Goal: Task Accomplishment & Management: Complete application form

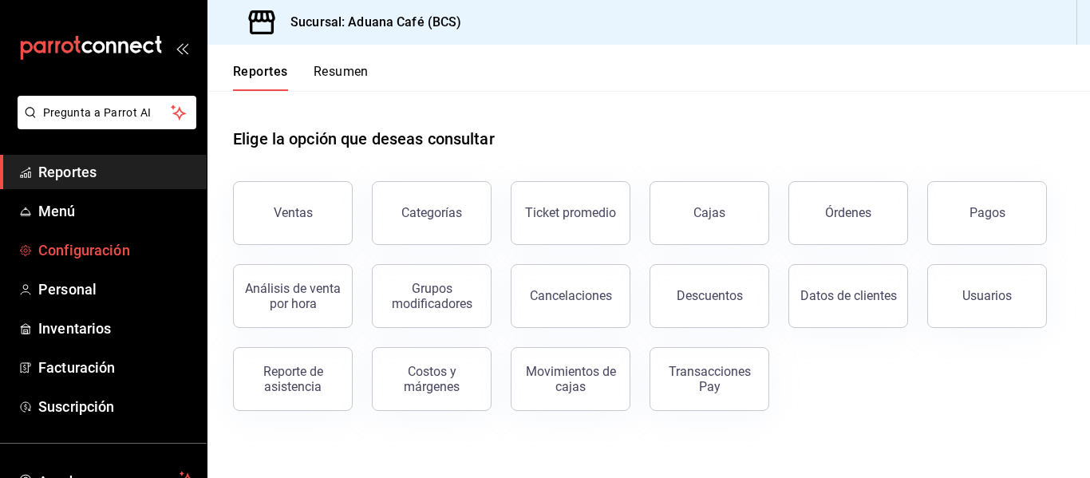
click at [113, 251] on span "Configuración" at bounding box center [116, 250] width 156 height 22
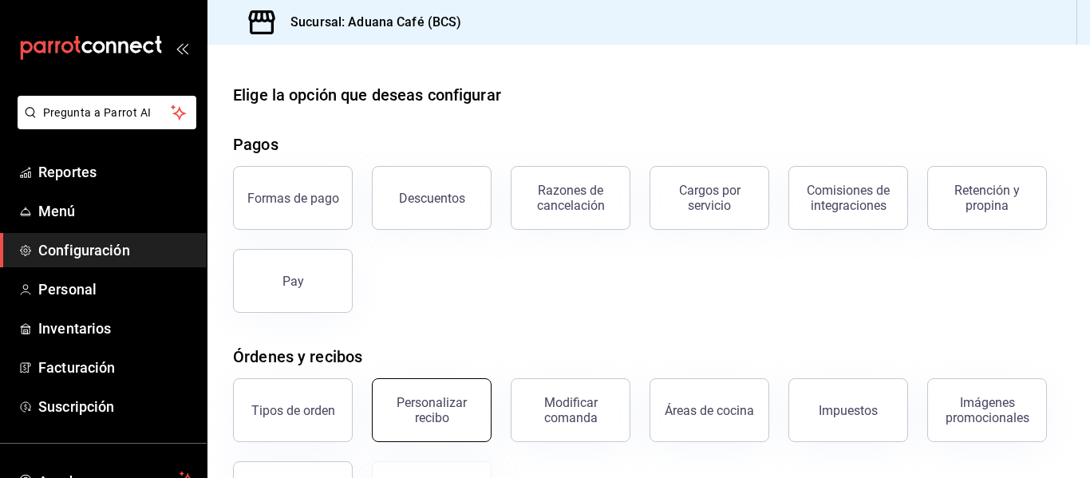
click at [438, 407] on div "Personalizar recibo" at bounding box center [431, 410] width 99 height 30
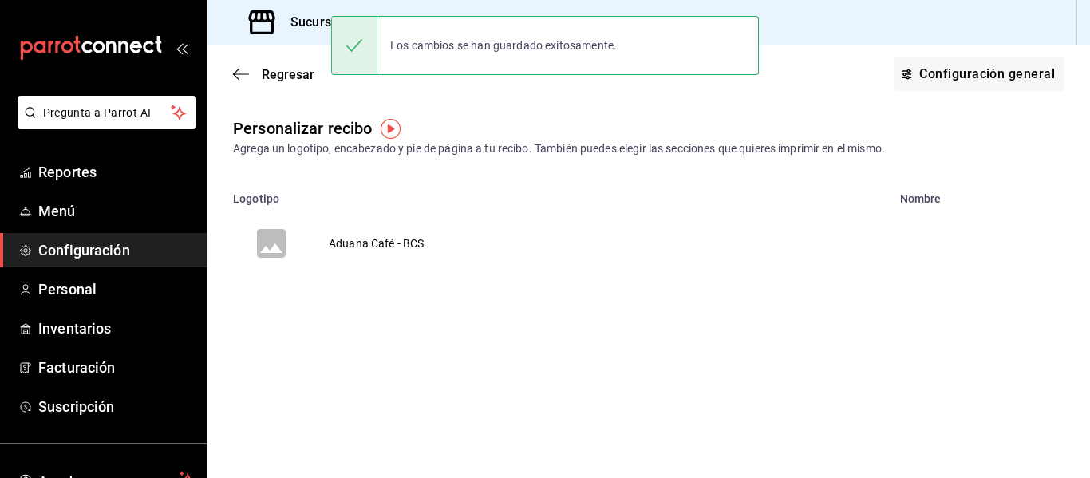
click at [370, 246] on td "Aduana Café - BCS" at bounding box center [377, 243] width 134 height 77
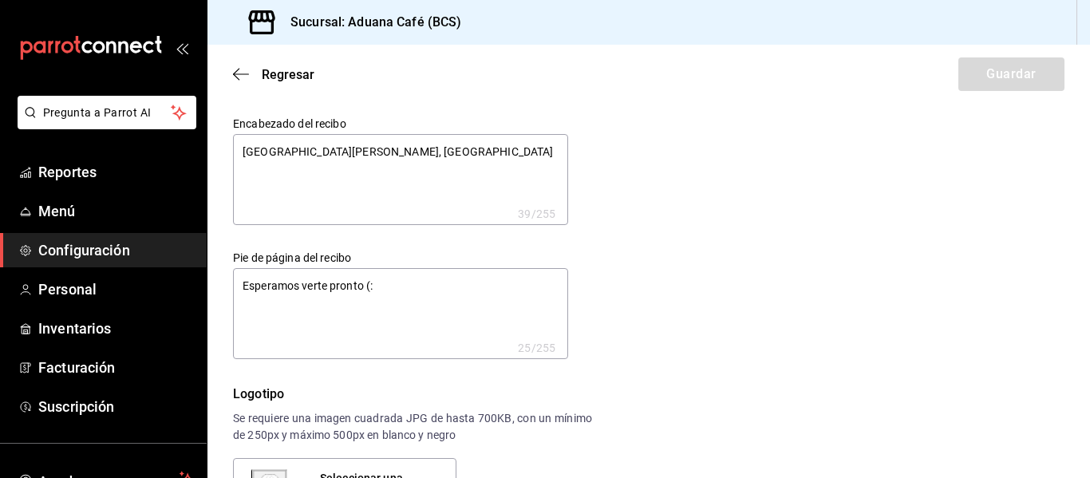
type textarea "x"
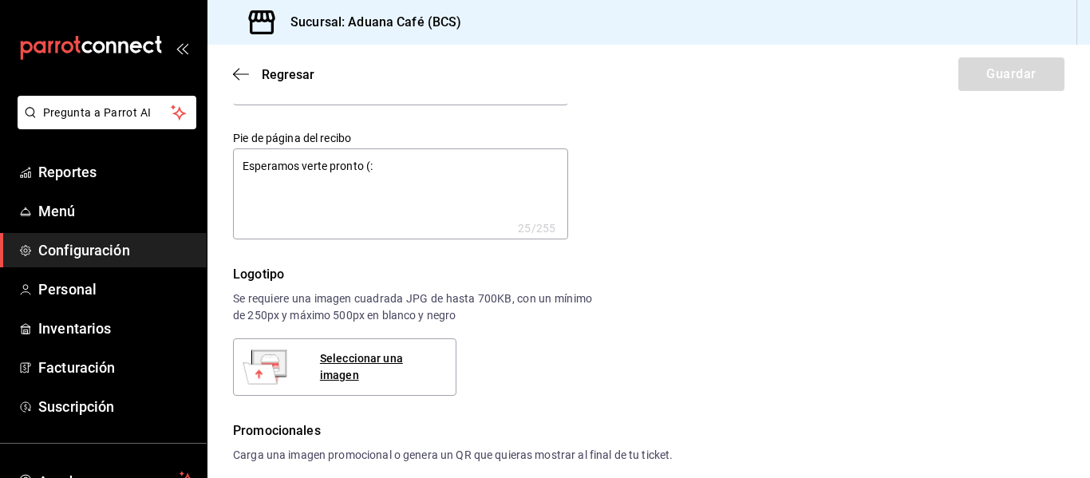
scroll to position [152, 0]
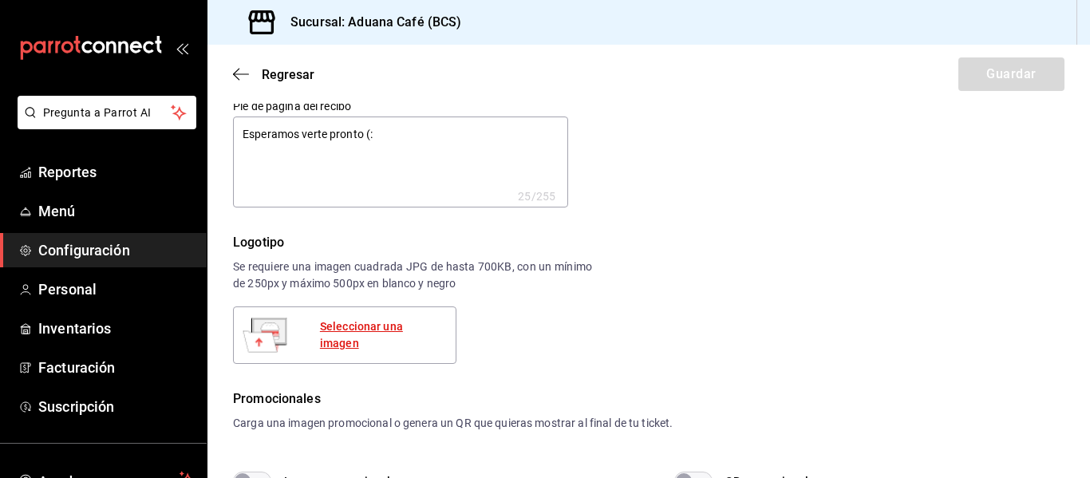
click at [357, 333] on div "Seleccionar una imagen" at bounding box center [381, 335] width 123 height 34
type textarea "x"
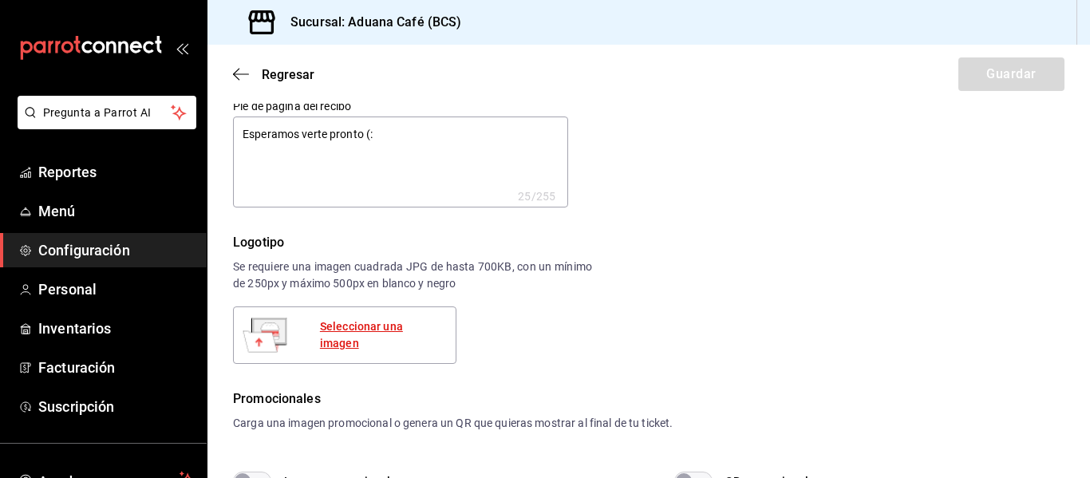
click at [352, 334] on div "Seleccionar una imagen" at bounding box center [381, 335] width 123 height 34
type textarea "x"
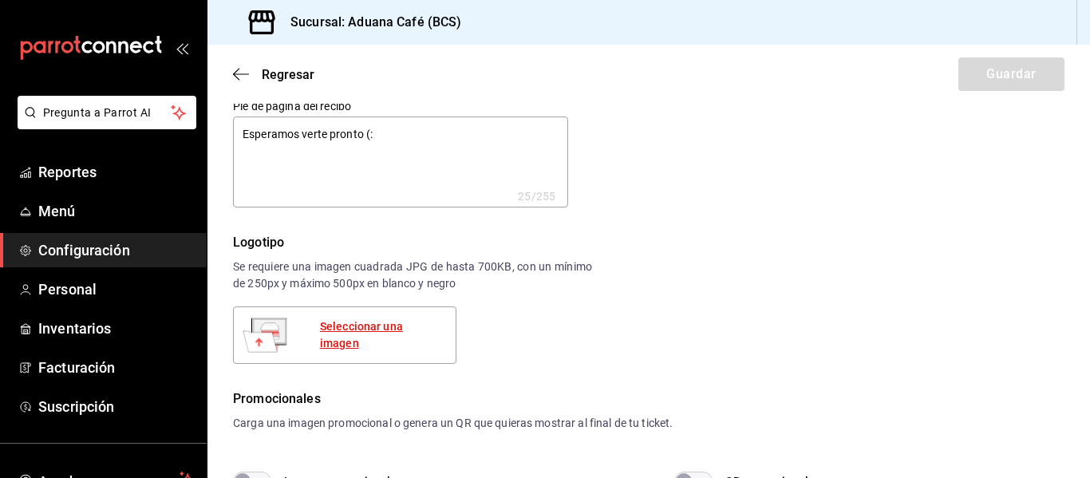
click at [418, 335] on div "Seleccionar una imagen" at bounding box center [381, 335] width 123 height 34
type textarea "x"
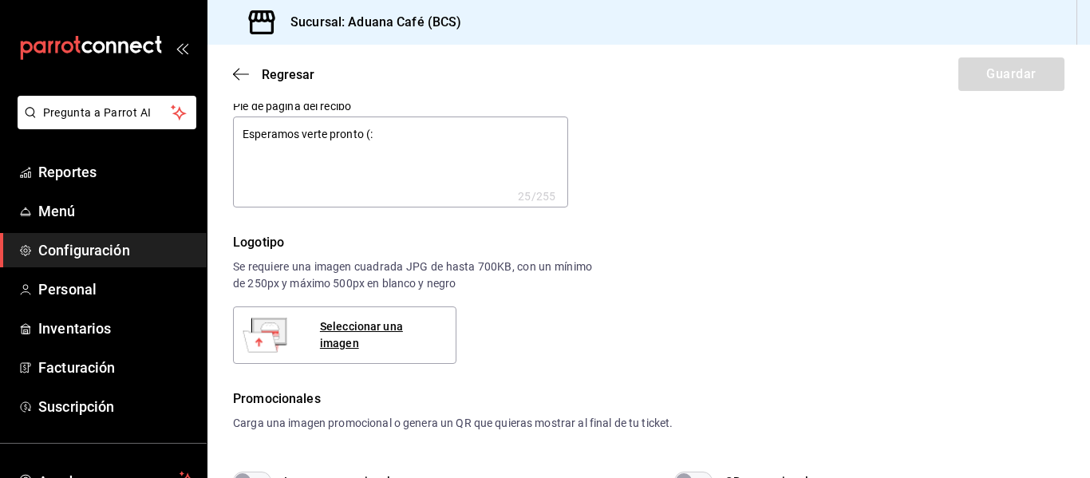
click at [806, 370] on div "Encabezado del recibo San [PERSON_NAME] del Cabo MX, Distrito del Arte x 39 /25…" at bounding box center [649, 343] width 832 height 757
click at [392, 334] on div "Seleccionar una imagen" at bounding box center [381, 335] width 123 height 34
type textarea "x"
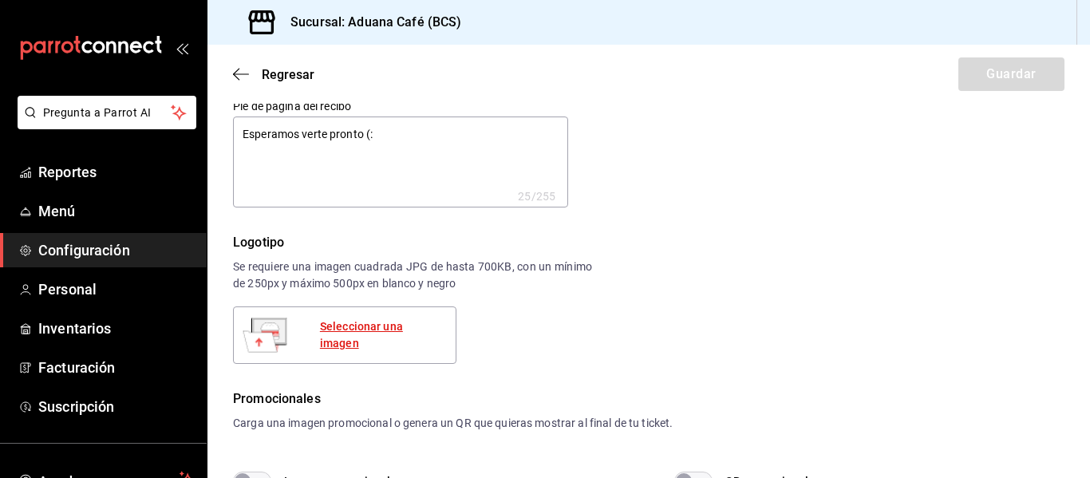
type textarea "x"
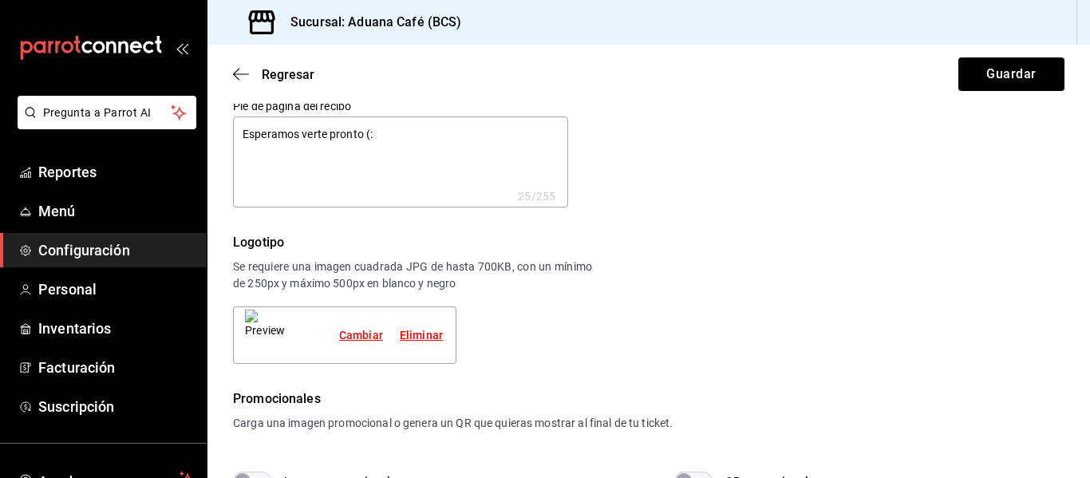
type textarea "x"
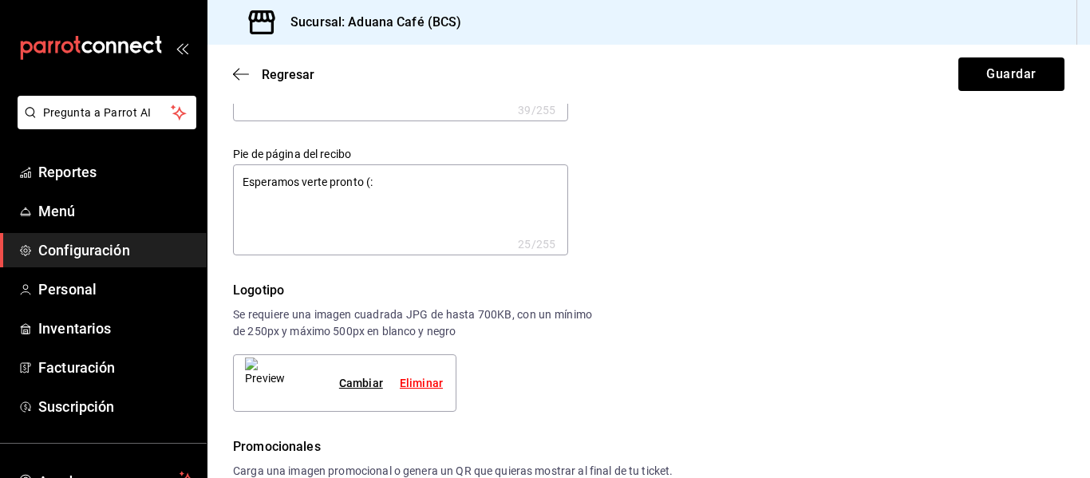
scroll to position [44, 0]
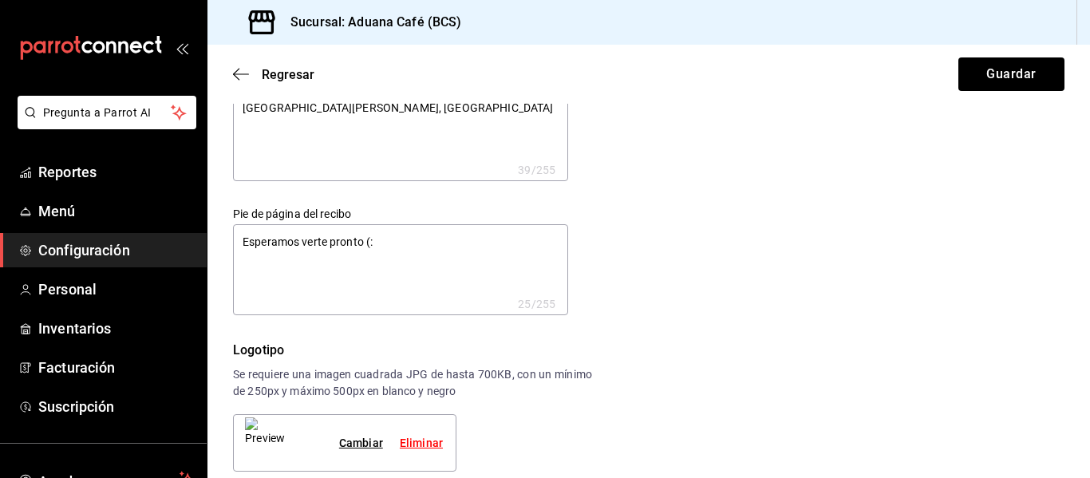
type textarea "x"
click at [303, 242] on textarea "Esperamos verte pronto (:" at bounding box center [400, 269] width 335 height 91
type textarea "x"
type textarea "Esperamos dverte pronto (:"
type textarea "x"
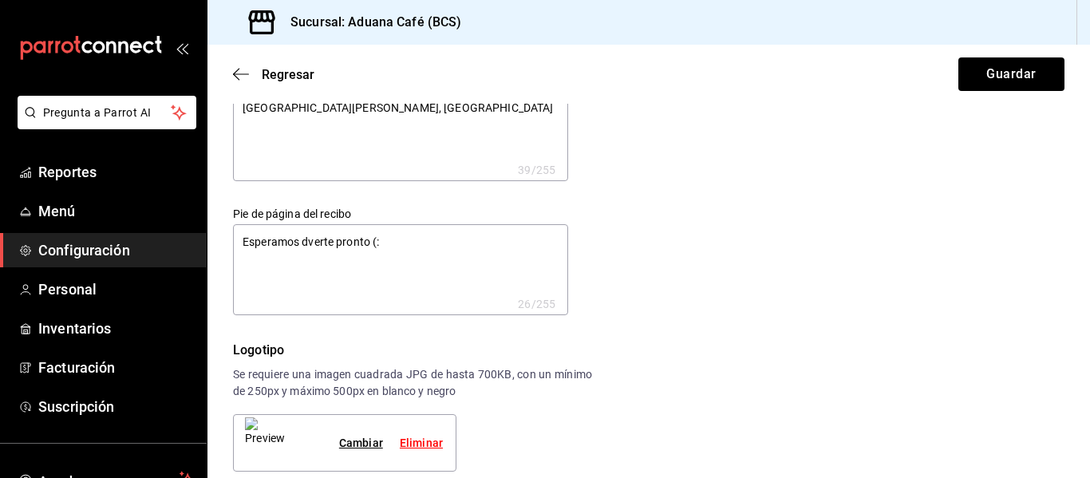
type textarea "x"
type textarea "Esperamos deverte pronto (:"
type textarea "x"
type textarea "Esperamos de verte pronto (:"
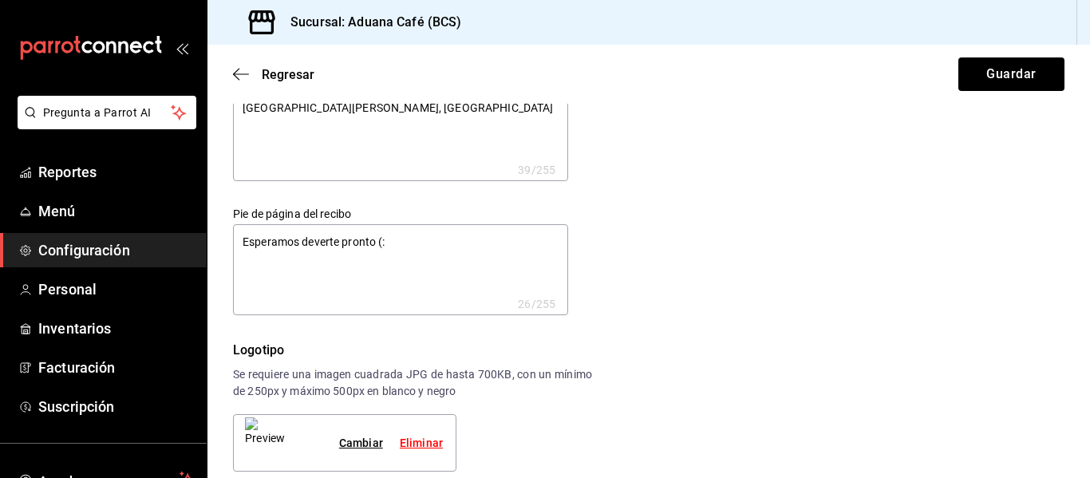
type textarea "x"
type textarea "Esperamos de nverte pronto (:"
type textarea "x"
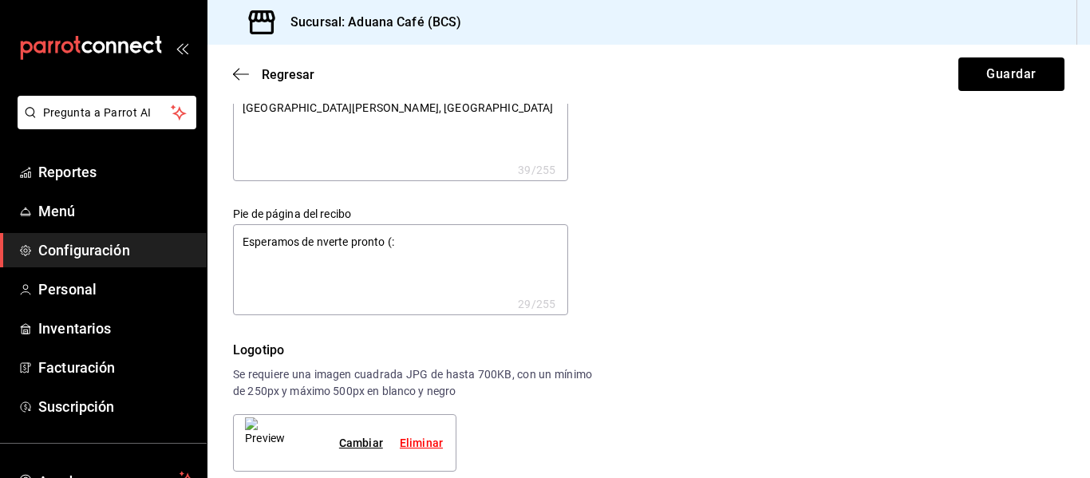
type textarea "Esperamos de nuverte pronto (:"
type textarea "x"
type textarea "Esperamos de nueverte pronto (:"
type textarea "x"
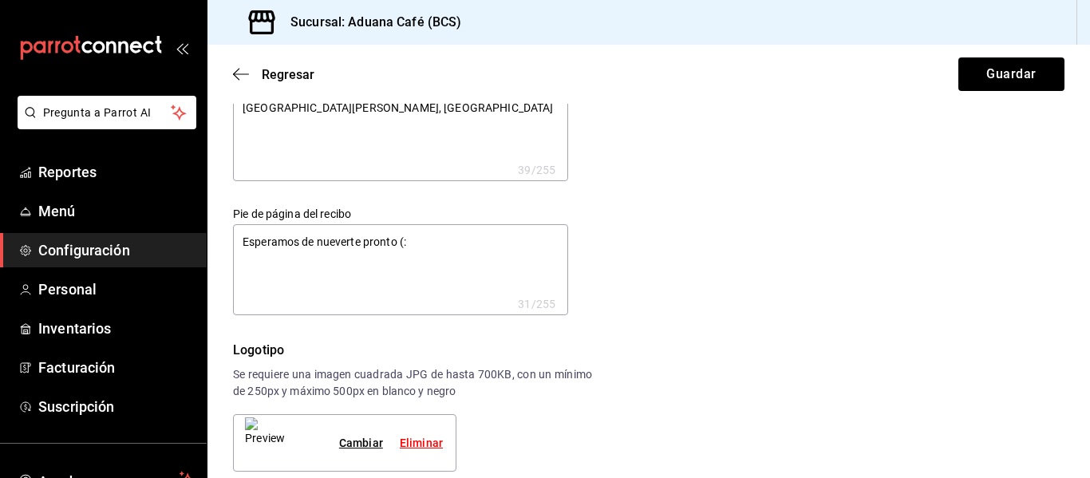
type textarea "x"
type textarea "Esperamos de nuevverte pronto (:"
type textarea "x"
type textarea "Esperamos de nuevoverte pronto (:"
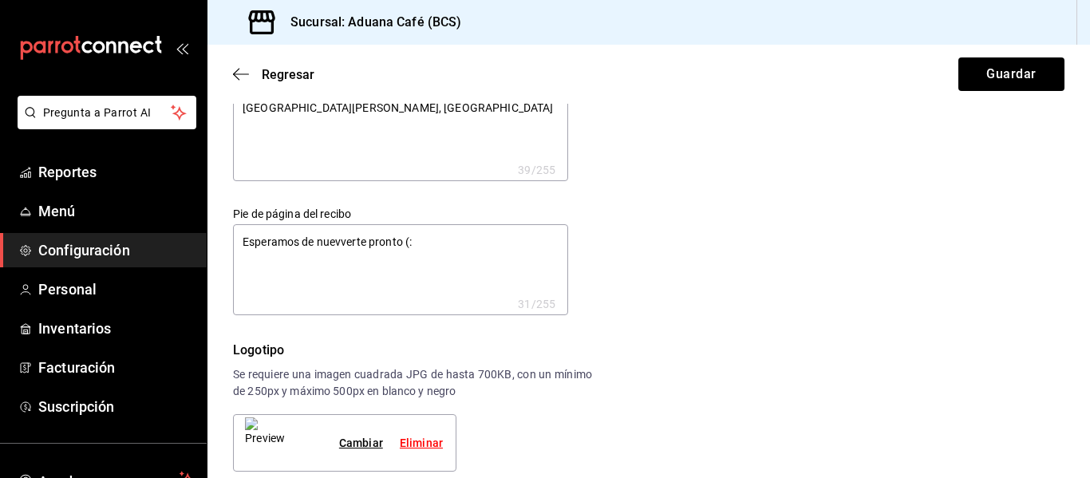
type textarea "x"
type textarea "Esperamos de nuevo verte pronto (:"
type textarea "x"
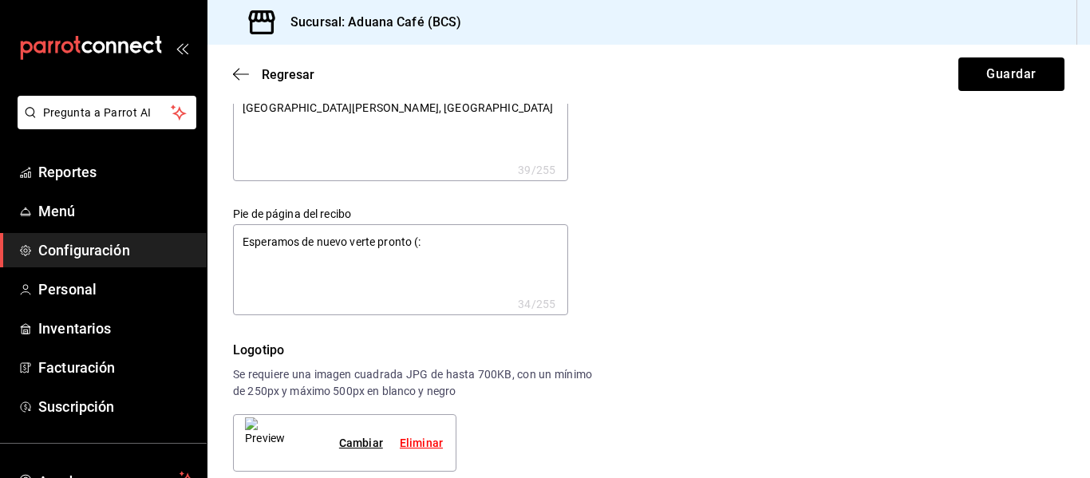
type textarea "Esperamos de nuevoverte pronto (:"
type textarea "x"
type textarea "Esperamos de nuevo verte pronto (:"
type textarea "x"
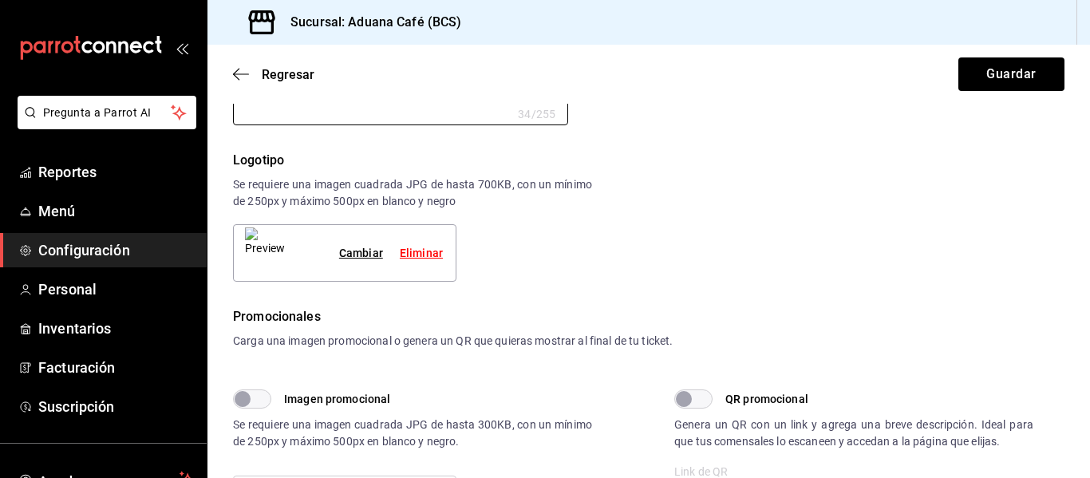
scroll to position [254, 0]
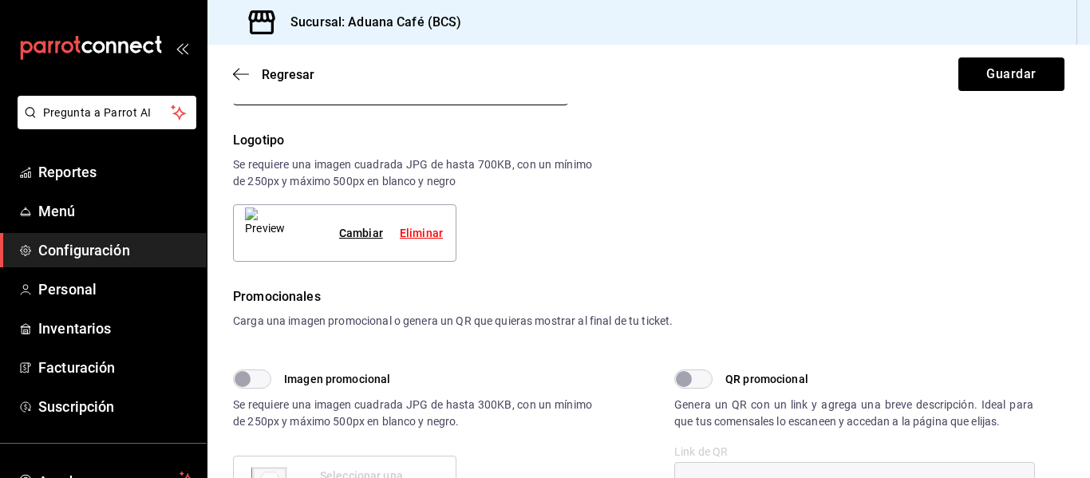
type textarea "Esperamos de nuevo verte pronto (:"
type textarea "x"
click at [987, 75] on button "Guardar" at bounding box center [1012, 74] width 106 height 34
type textarea "x"
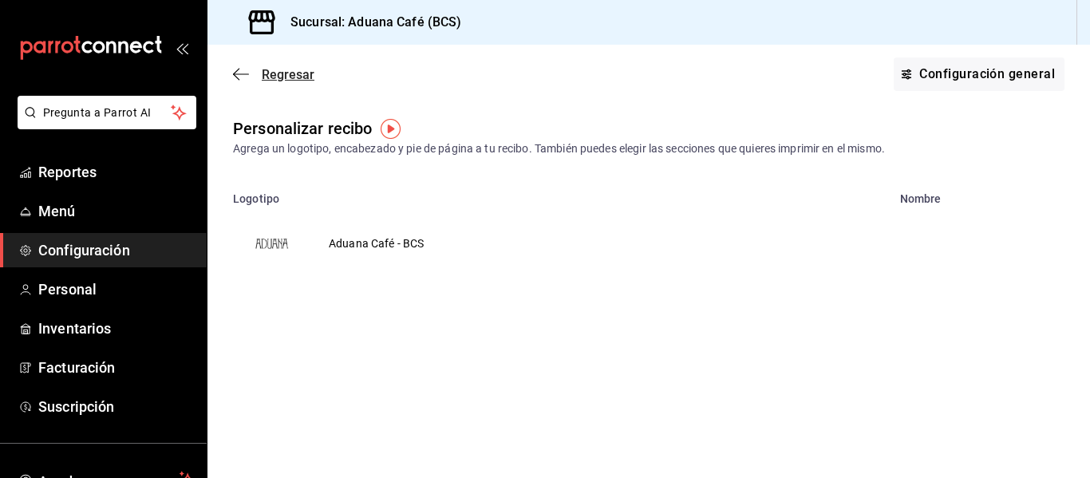
click at [233, 71] on icon "button" at bounding box center [241, 74] width 16 height 14
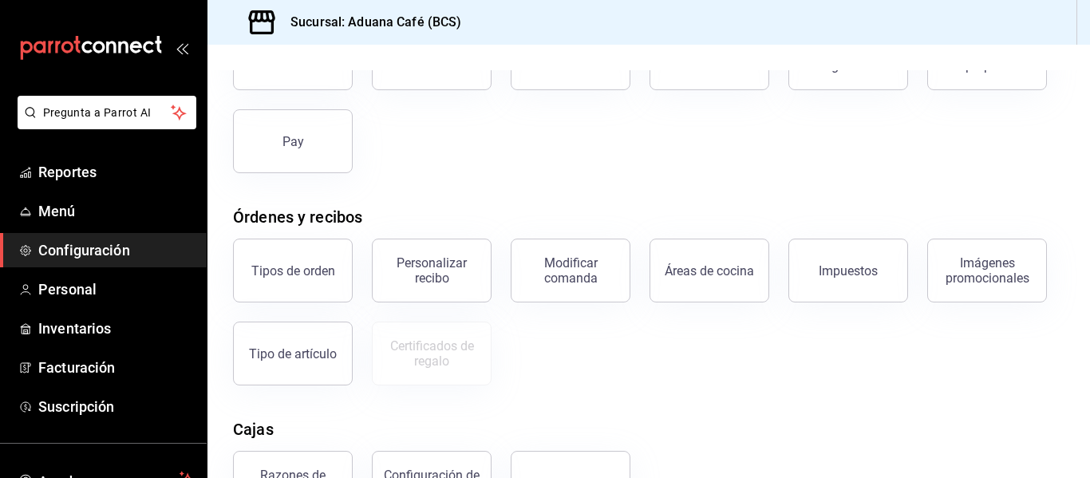
scroll to position [153, 0]
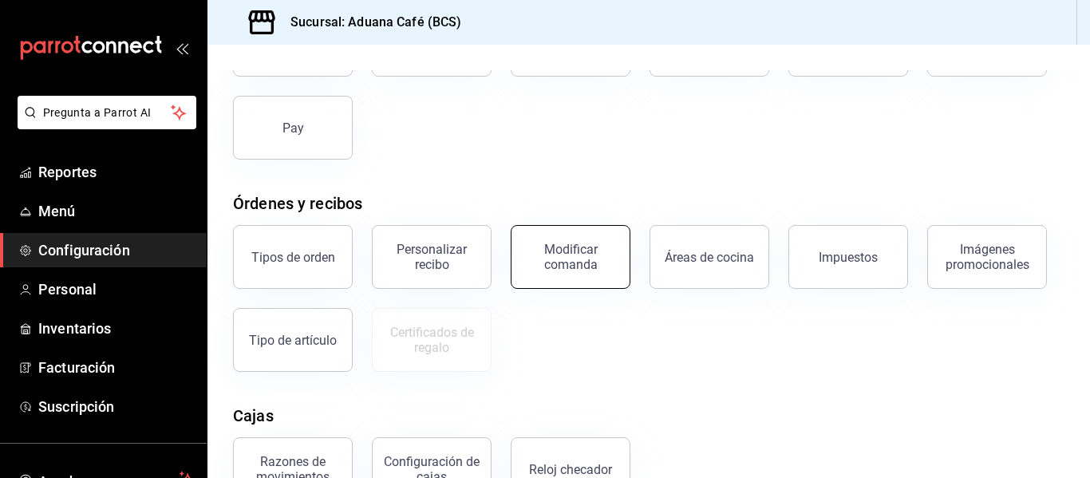
click at [540, 263] on div "Modificar comanda" at bounding box center [570, 257] width 99 height 30
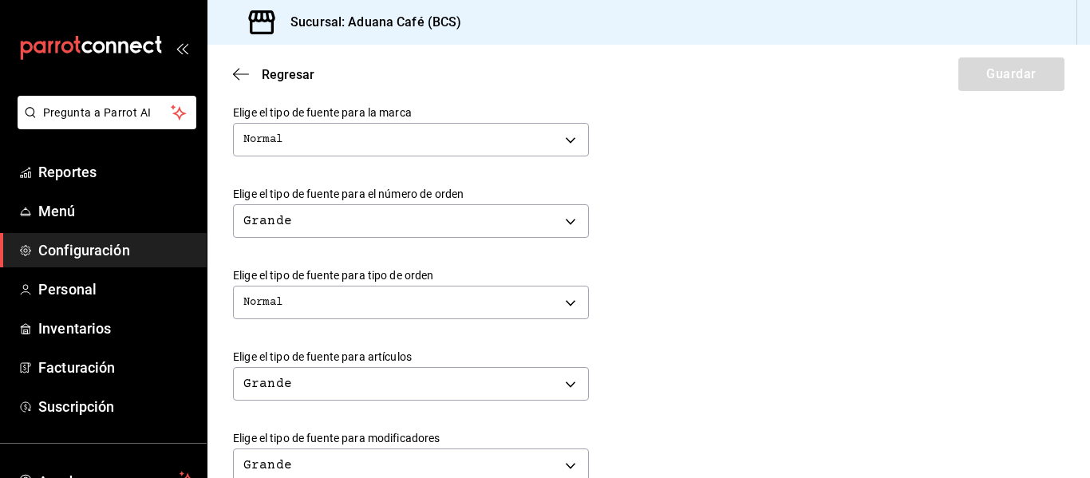
scroll to position [411, 0]
click at [239, 72] on icon "button" at bounding box center [241, 74] width 16 height 14
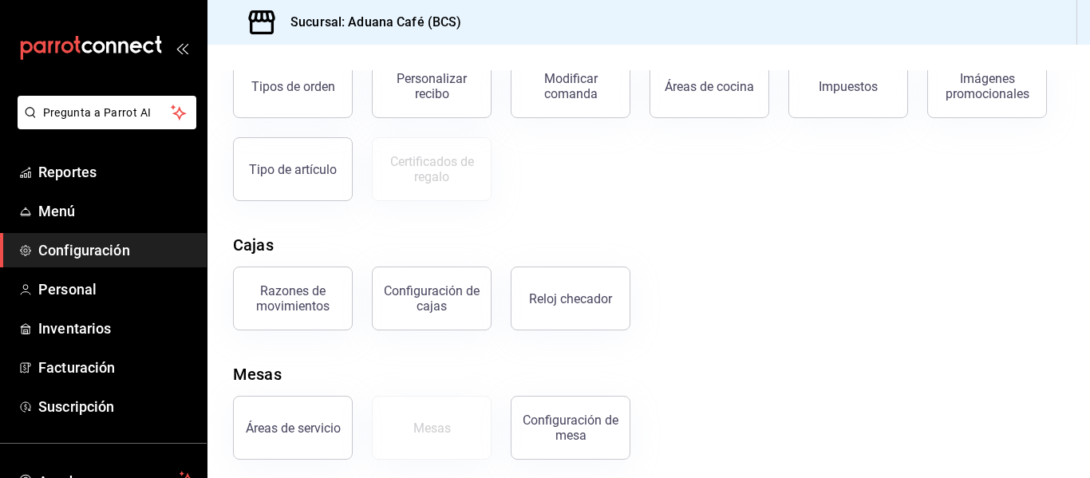
scroll to position [331, 0]
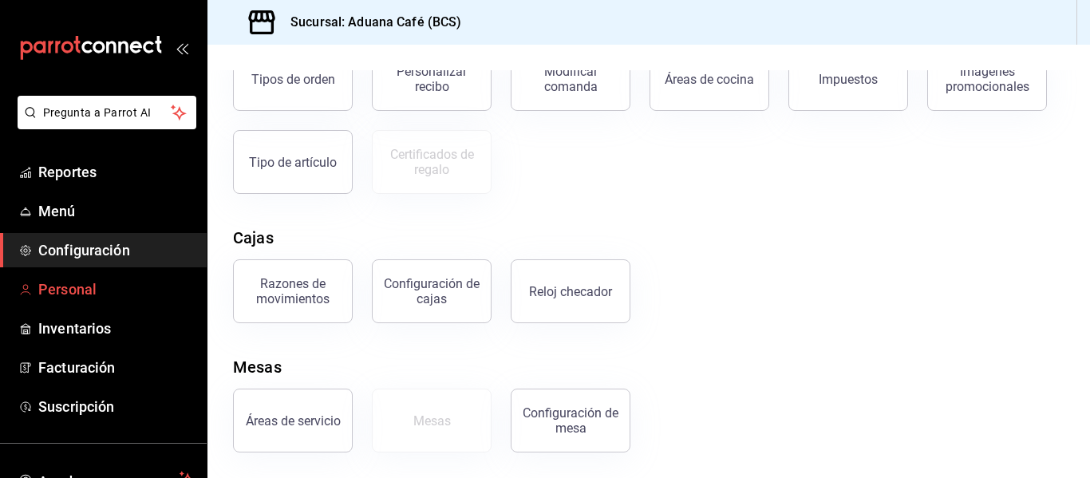
click at [127, 280] on span "Personal" at bounding box center [116, 290] width 156 height 22
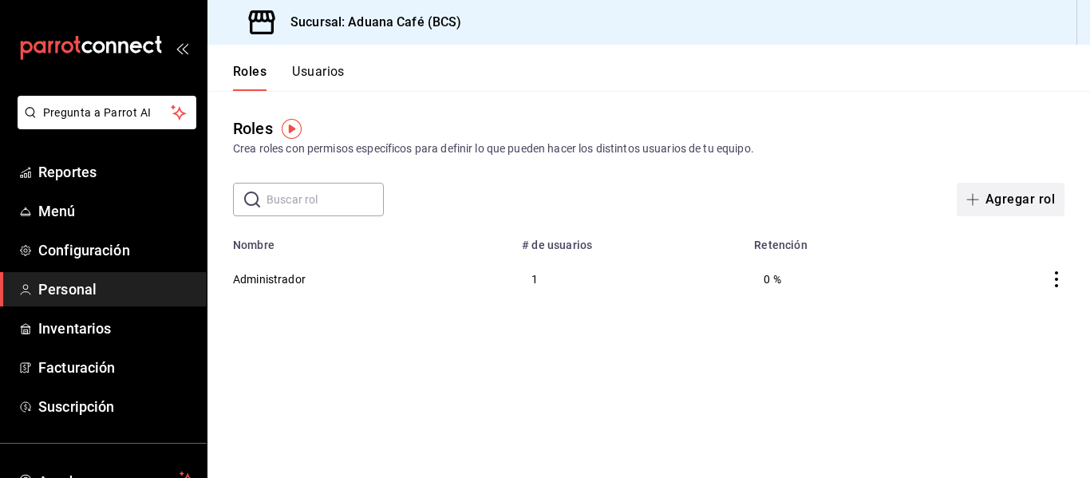
click at [1006, 196] on button "Agregar rol" at bounding box center [1011, 200] width 108 height 34
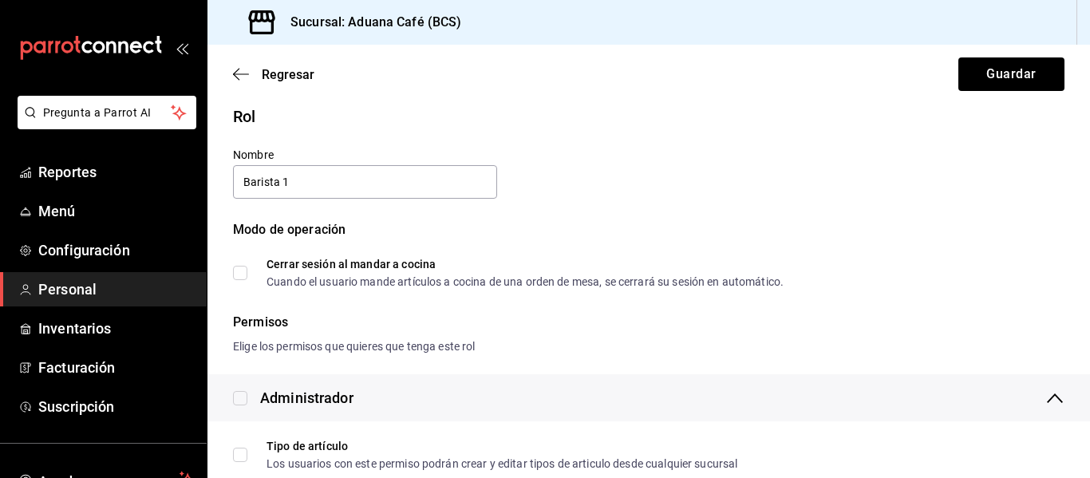
scroll to position [14, 0]
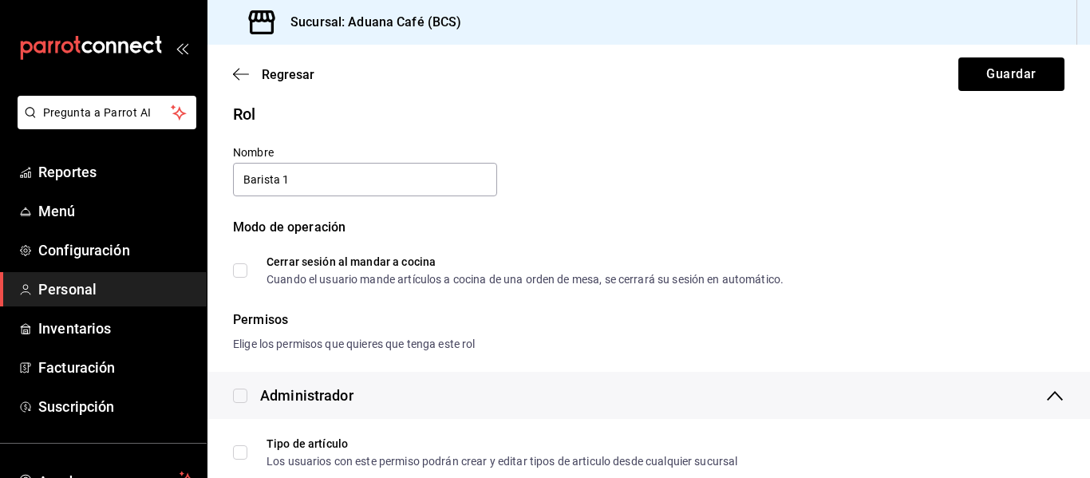
type input "Barista 1"
click at [239, 268] on input "Cerrar sesión al mandar a cocina Cuando el usuario mande artículos a cocina de …" at bounding box center [240, 270] width 14 height 14
checkbox input "true"
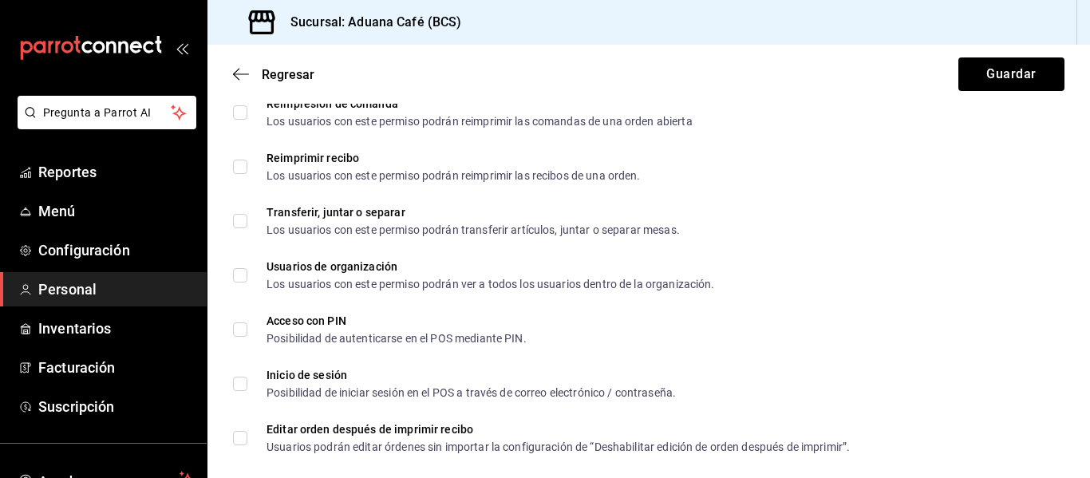
scroll to position [2855, 0]
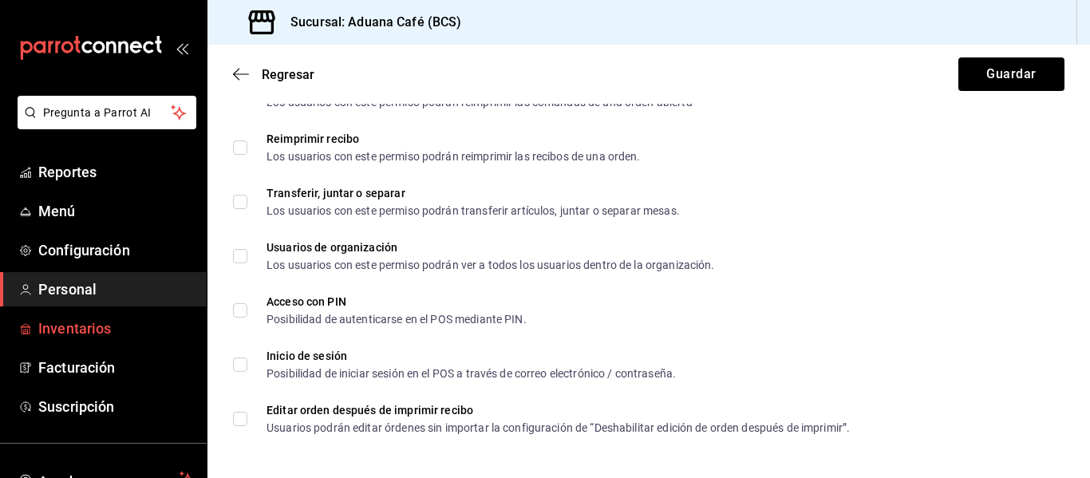
click at [71, 334] on span "Inventarios" at bounding box center [116, 329] width 156 height 22
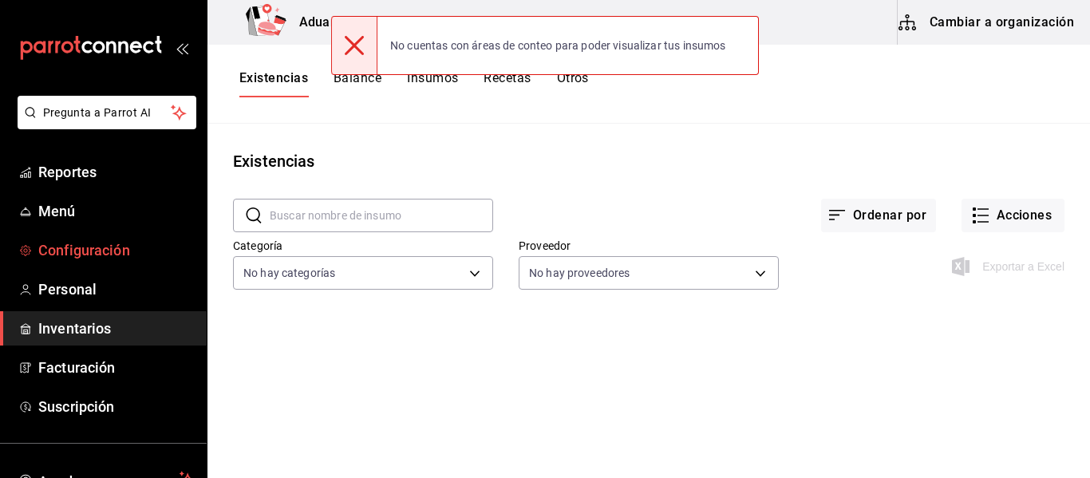
click at [142, 243] on span "Configuración" at bounding box center [116, 250] width 156 height 22
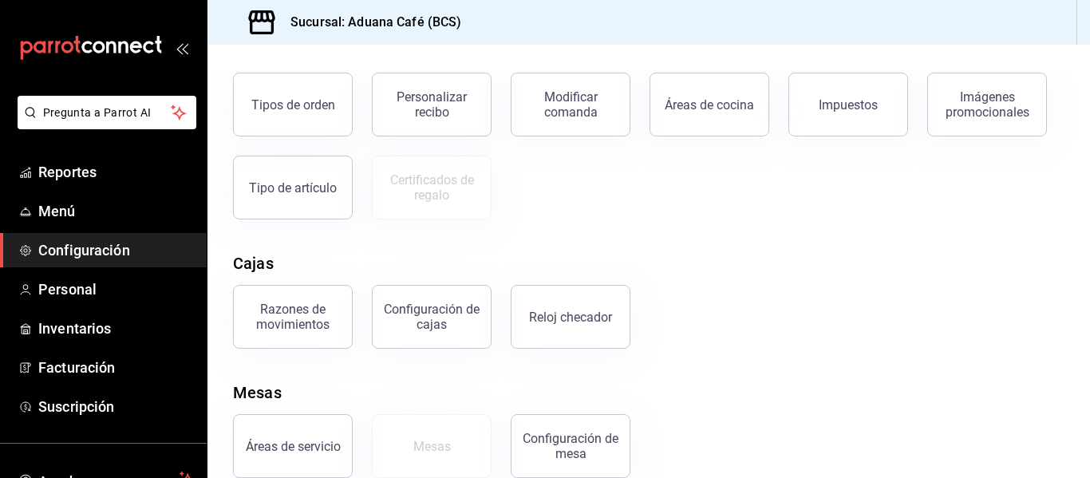
scroll to position [331, 0]
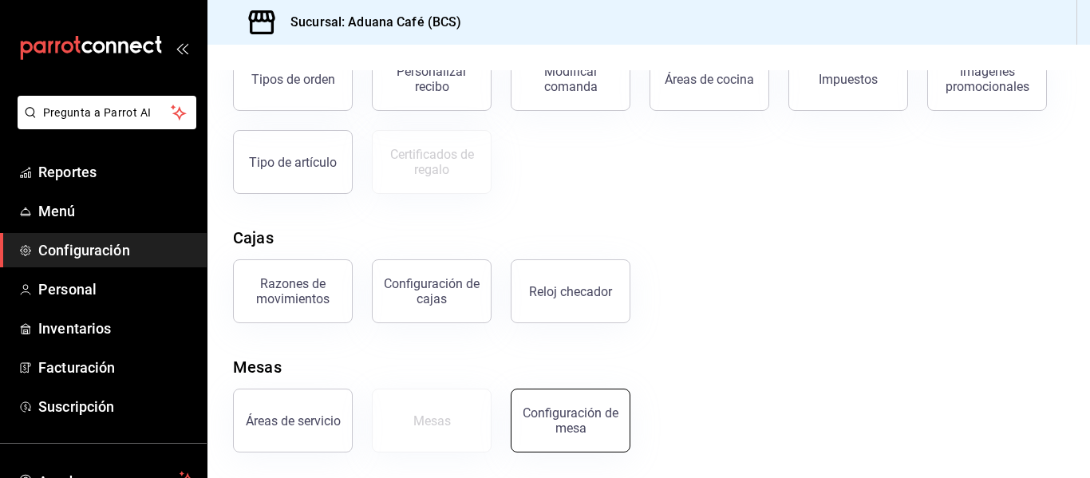
click at [550, 411] on div "Configuración de mesa" at bounding box center [570, 420] width 99 height 30
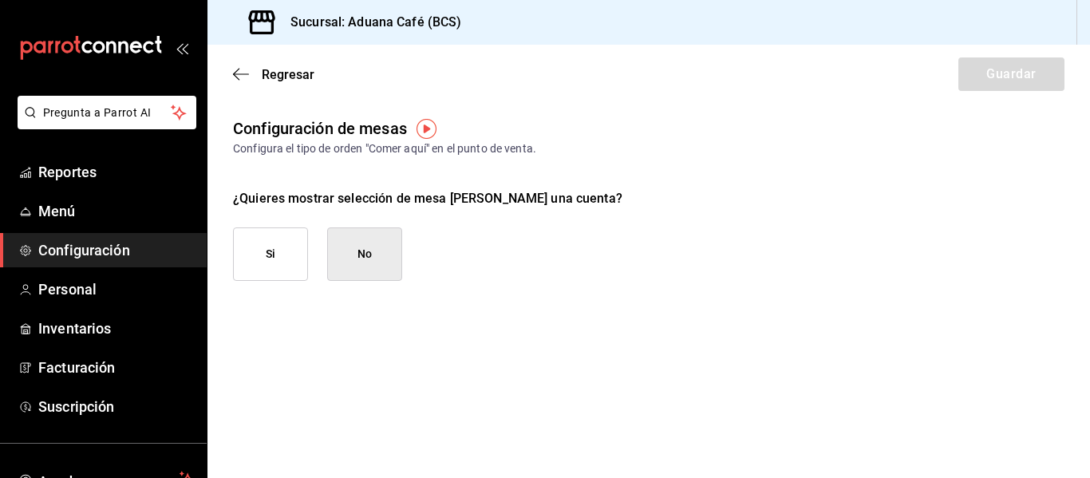
click at [232, 75] on div "Regresar Guardar" at bounding box center [649, 74] width 883 height 59
click at [243, 75] on icon "button" at bounding box center [241, 74] width 16 height 14
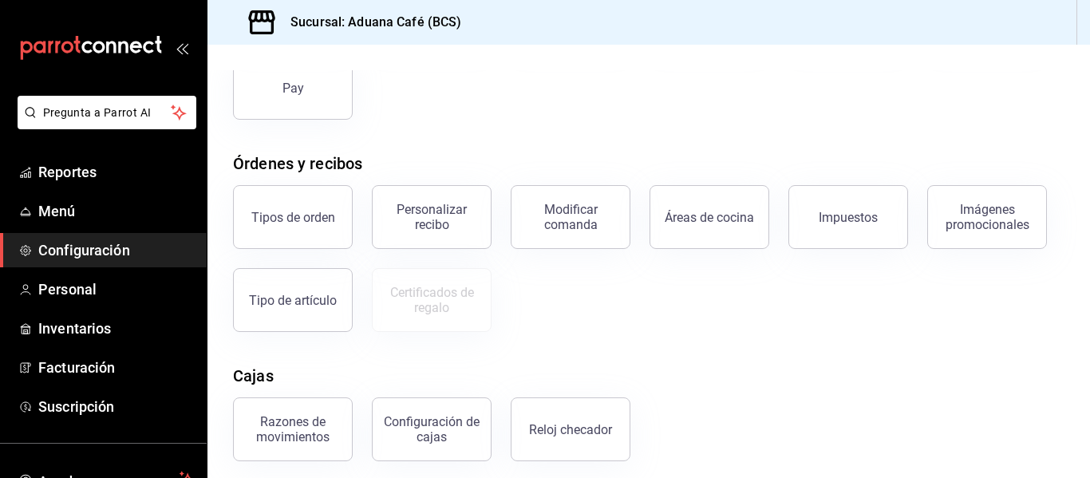
scroll to position [331, 0]
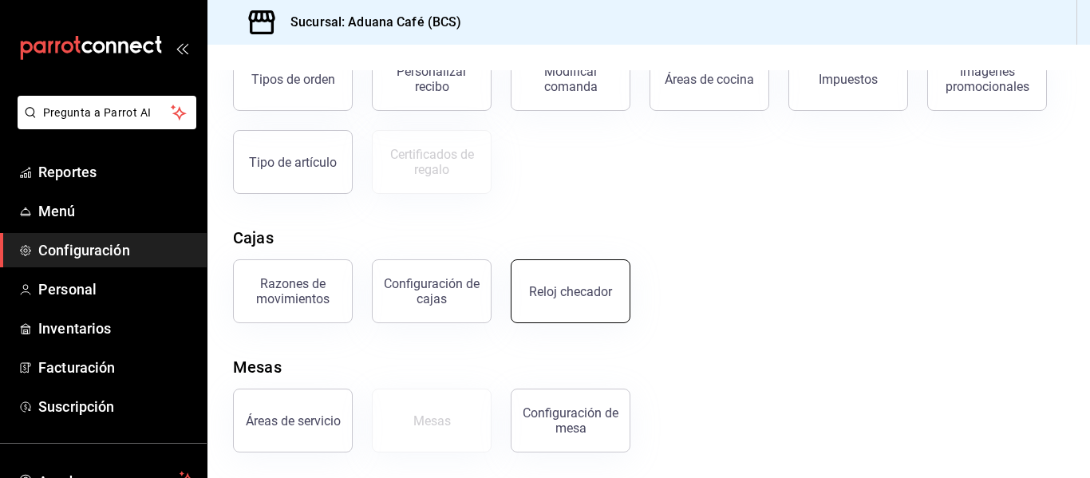
click at [563, 298] on div "Reloj checador" at bounding box center [570, 291] width 83 height 15
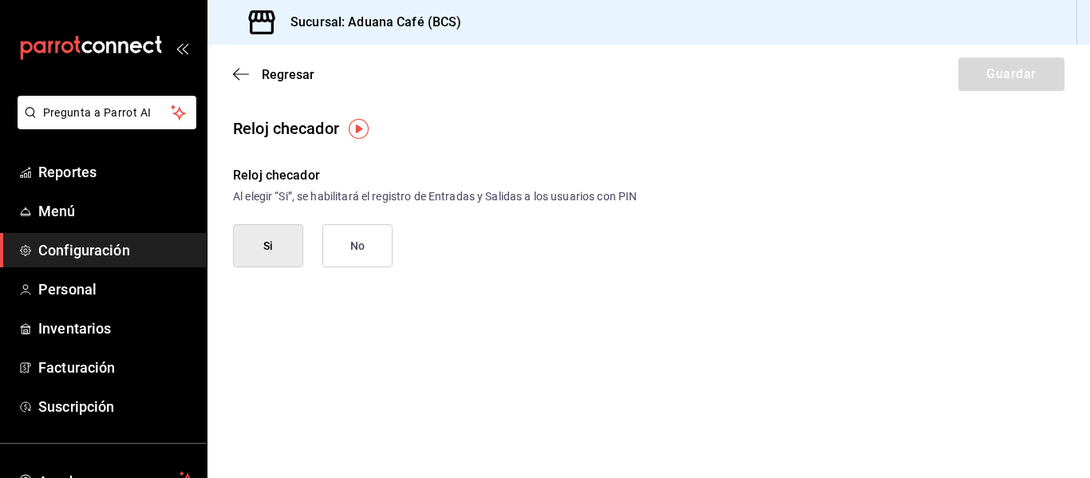
click at [235, 60] on div "Regresar Guardar" at bounding box center [649, 74] width 883 height 59
click at [236, 73] on icon "button" at bounding box center [241, 74] width 16 height 14
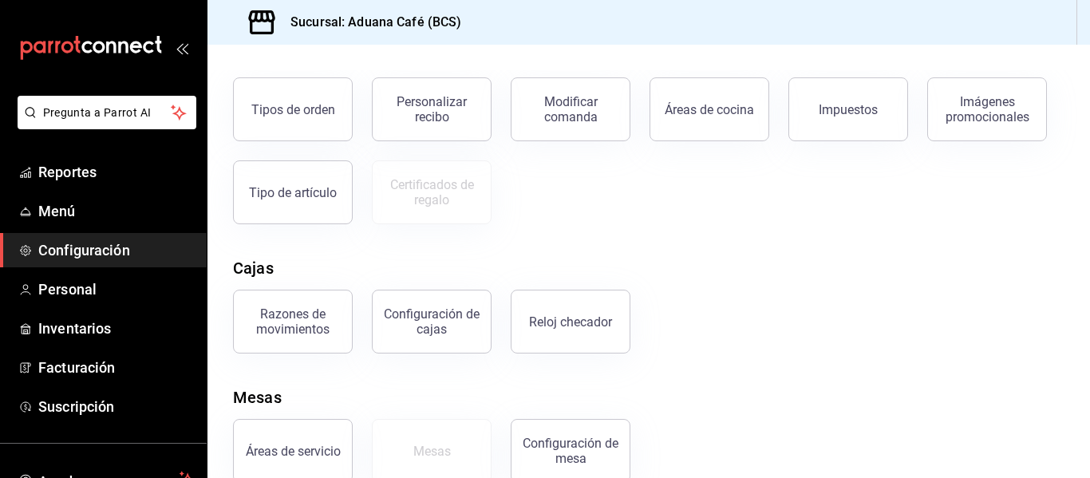
scroll to position [331, 0]
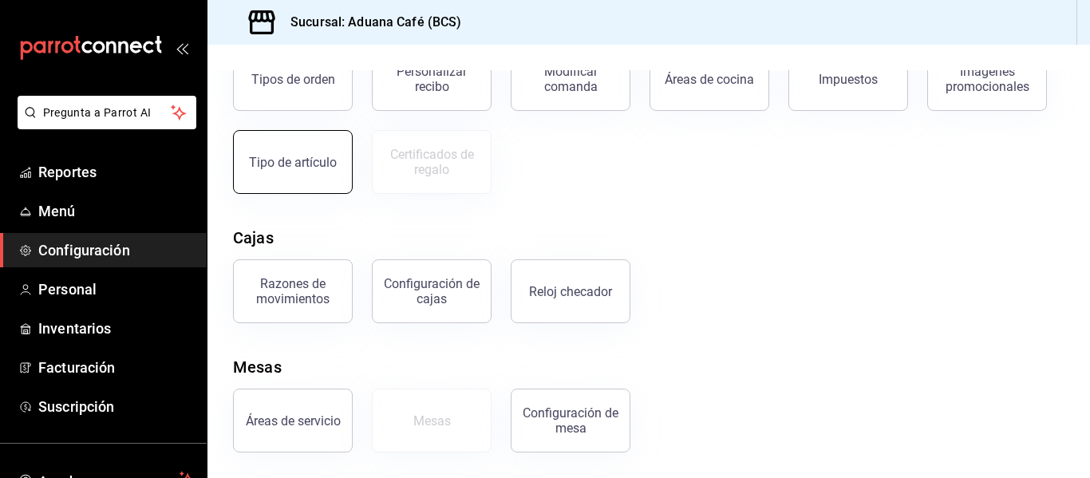
click at [287, 163] on div "Tipo de artículo" at bounding box center [293, 162] width 88 height 15
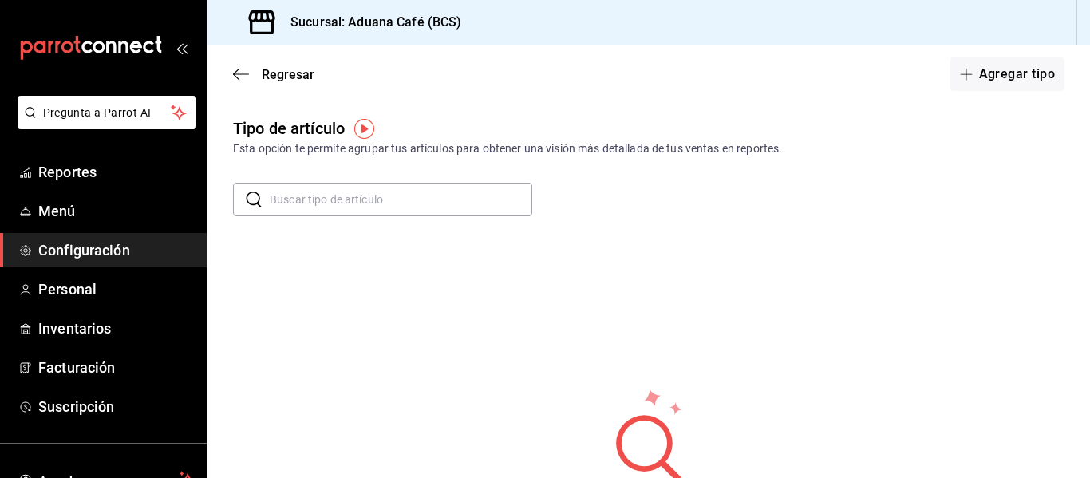
click at [360, 131] on img "button" at bounding box center [364, 129] width 20 height 20
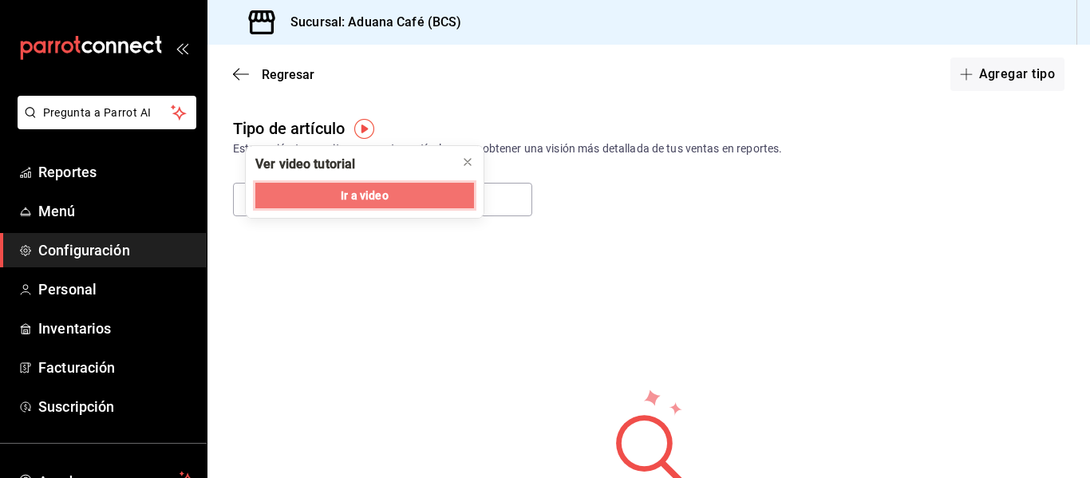
click at [340, 196] on button "Ir a video" at bounding box center [364, 196] width 219 height 26
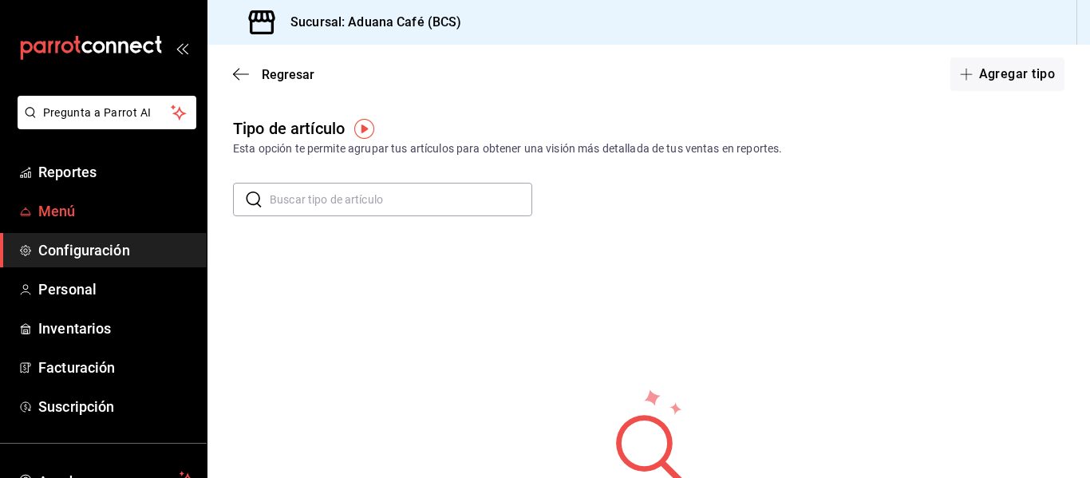
click at [53, 211] on span "Menú" at bounding box center [116, 211] width 156 height 22
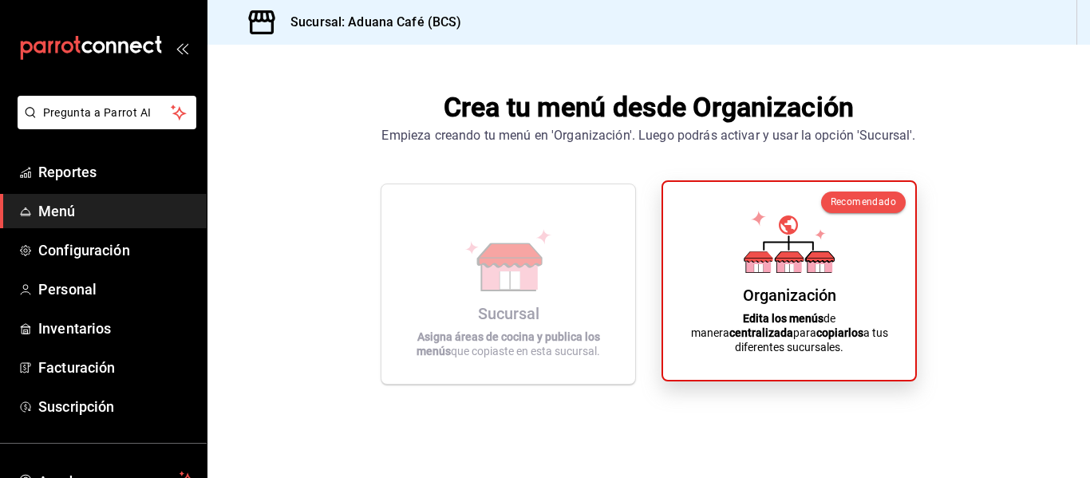
click at [793, 260] on icon at bounding box center [789, 242] width 91 height 62
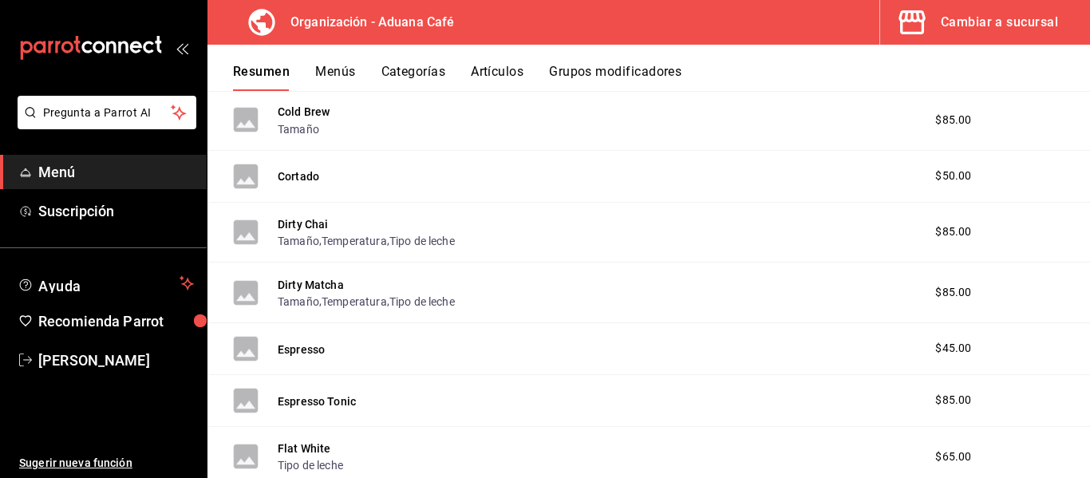
scroll to position [1203, 0]
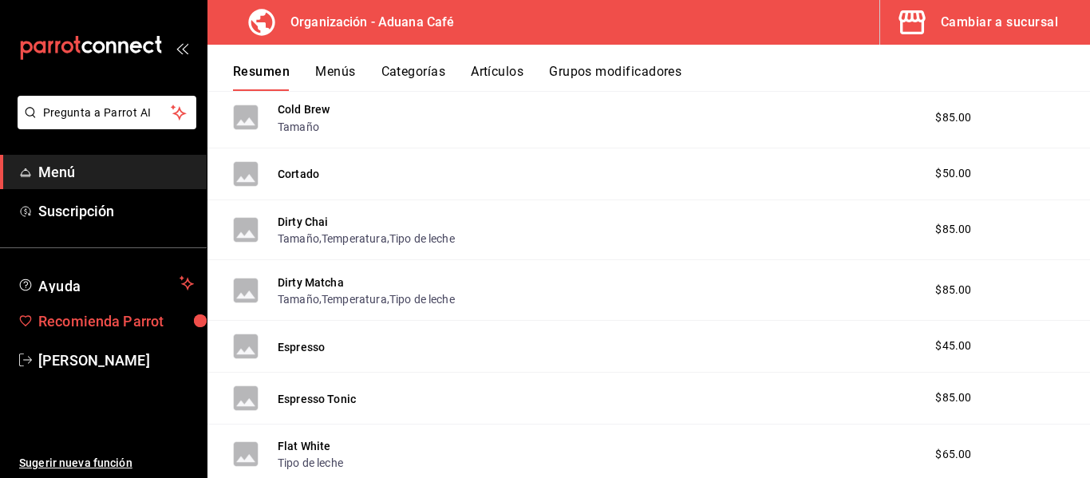
click at [134, 319] on span "Recomienda Parrot" at bounding box center [116, 321] width 156 height 22
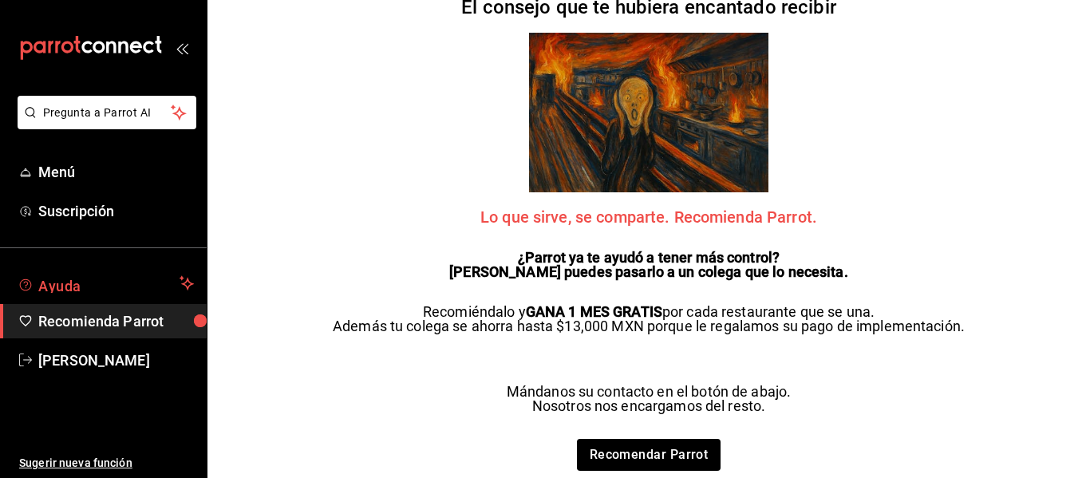
click at [78, 290] on span "Ayuda" at bounding box center [105, 283] width 135 height 19
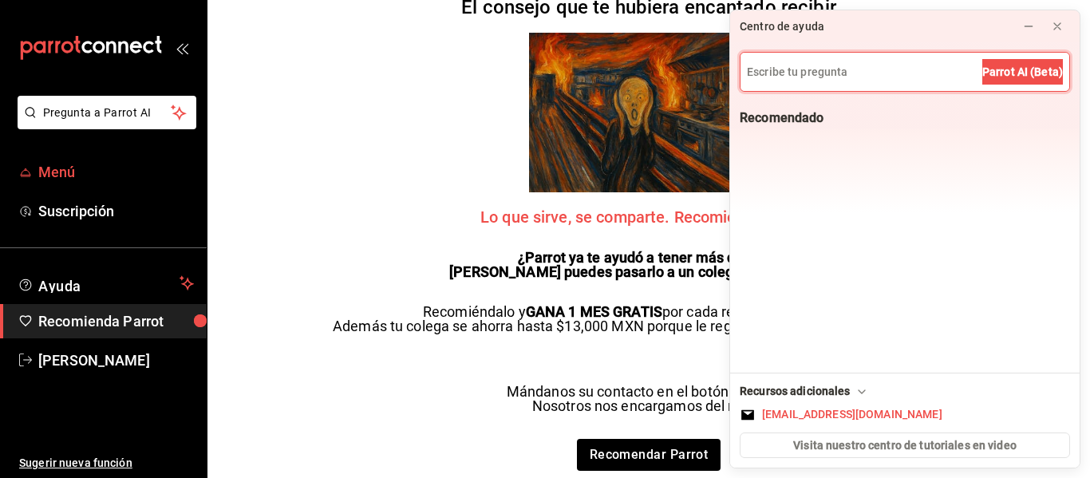
click at [76, 171] on span "Menú" at bounding box center [116, 172] width 156 height 22
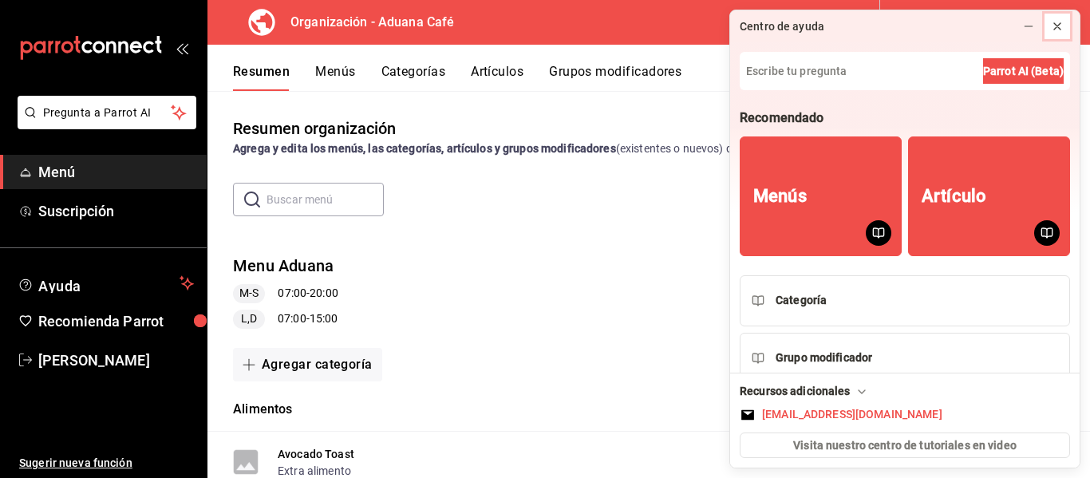
click at [1060, 28] on icon at bounding box center [1057, 26] width 13 height 13
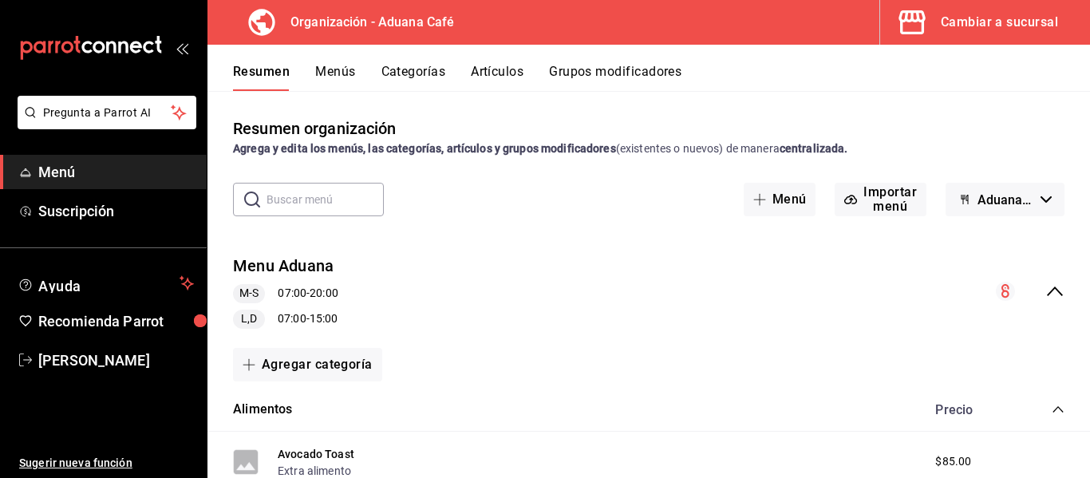
click at [501, 59] on div "Resumen Menús Categorías Artículos Grupos modificadores" at bounding box center [649, 68] width 883 height 46
click at [485, 87] on button "Artículos" at bounding box center [497, 77] width 53 height 27
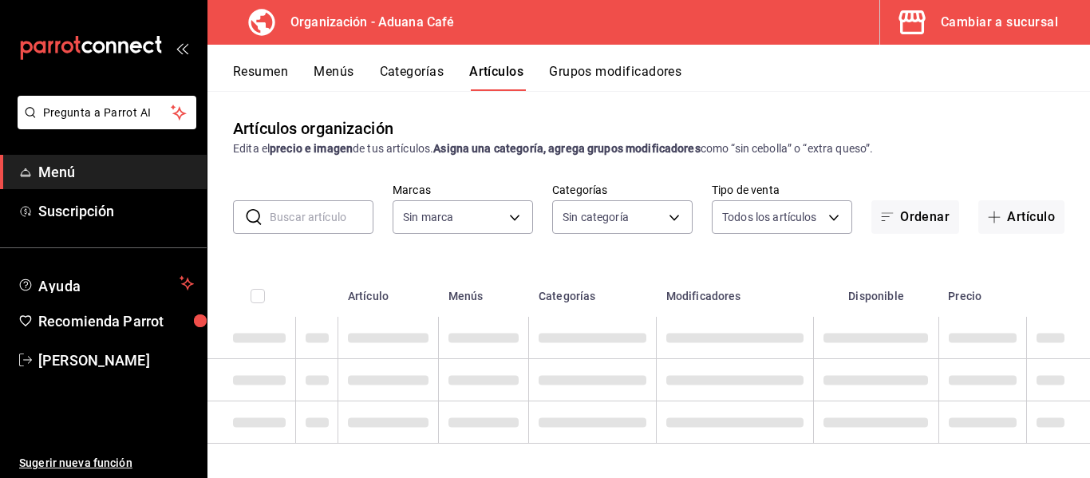
click at [495, 75] on button "Artículos" at bounding box center [496, 77] width 54 height 27
click at [482, 218] on body "Pregunta a Parrot AI Menú Suscripción Ayuda Recomienda Parrot [PERSON_NAME] A S…" at bounding box center [545, 239] width 1090 height 478
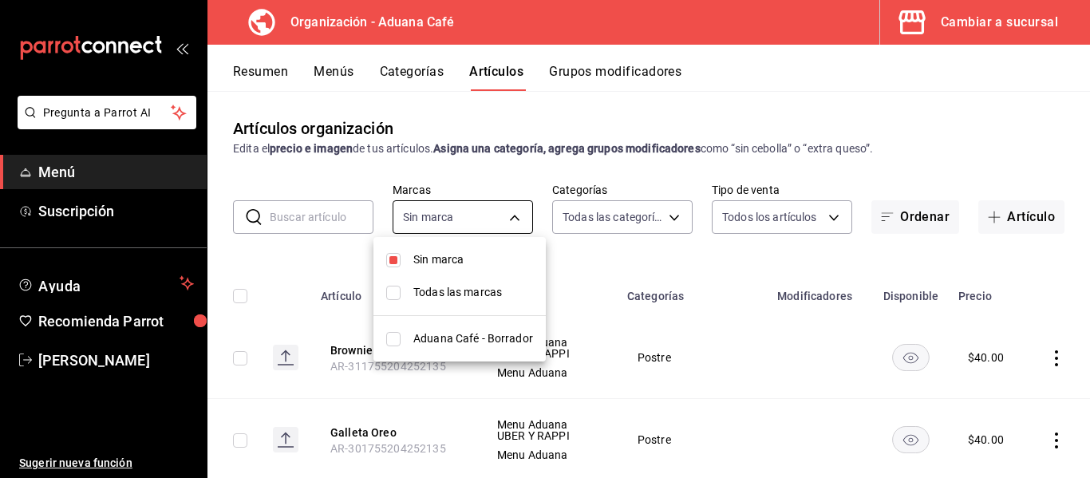
type input "2b7f86a7-8d08-41e1-a364-72fc5db9e9e7,aff1f0de-1204-4e48-8b13-bfb619a08f56,b2f30…"
type input "c0d91134-075c-4b2a-aef0-e9fa90778d4a"
checkbox input "true"
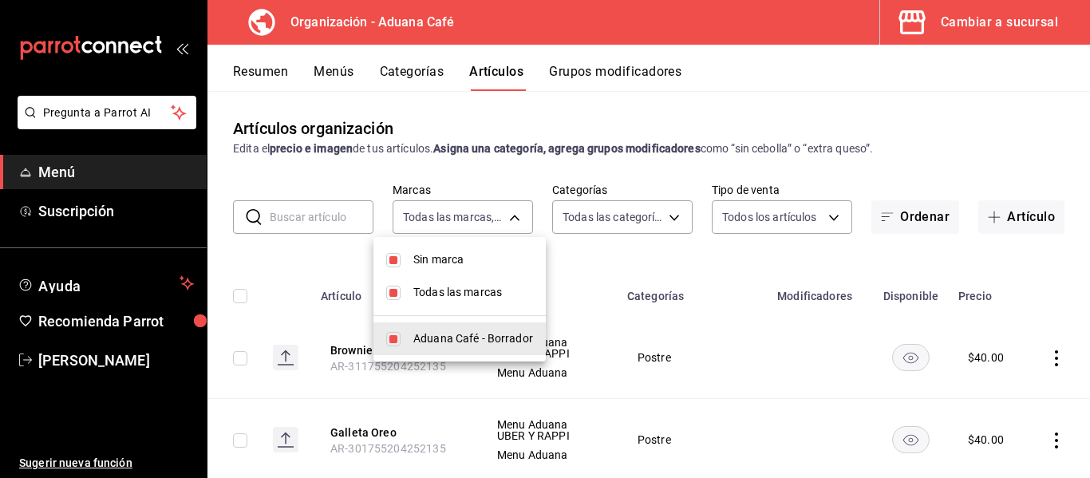
click at [496, 170] on div at bounding box center [545, 239] width 1090 height 478
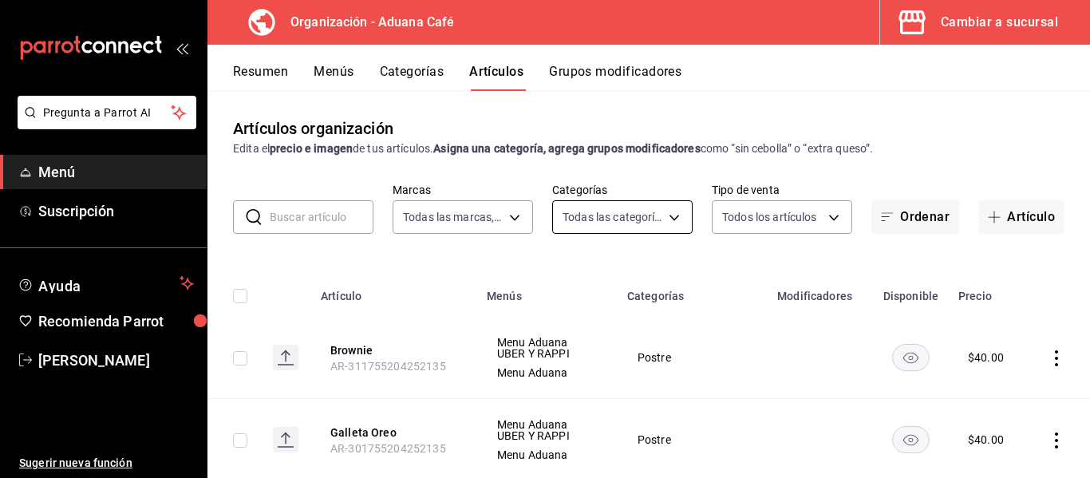
click at [631, 201] on body "Pregunta a Parrot AI Menú Suscripción Ayuda Recomienda Parrot [PERSON_NAME] A S…" at bounding box center [545, 239] width 1090 height 478
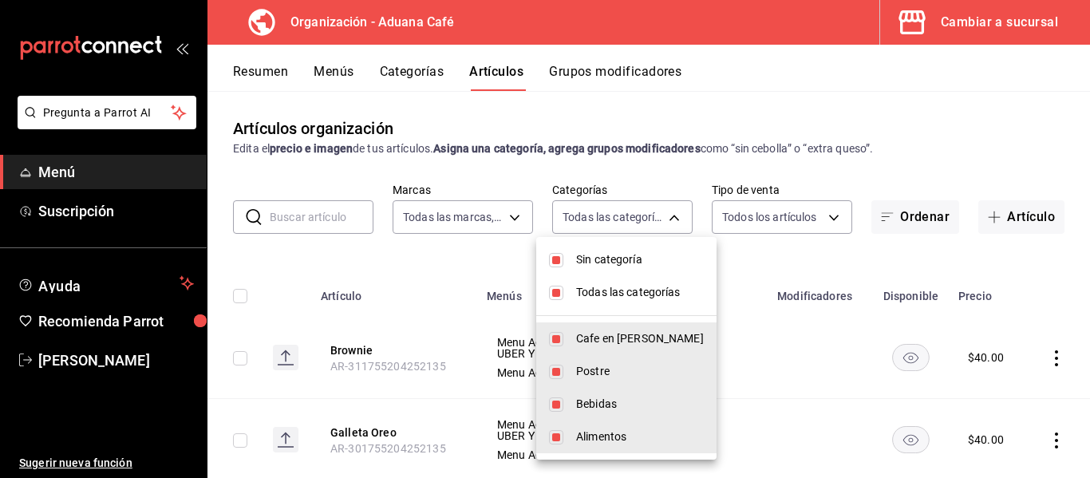
click at [625, 188] on div at bounding box center [545, 239] width 1090 height 478
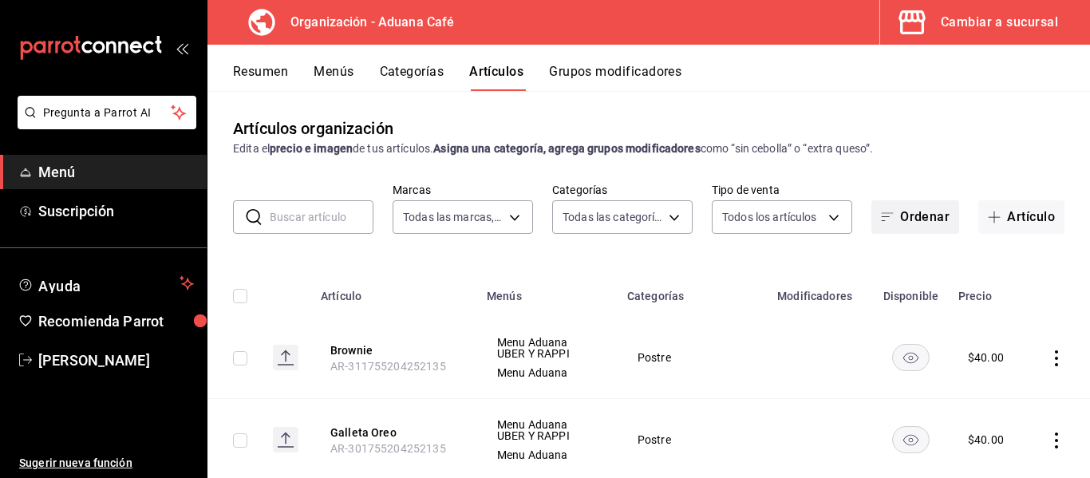
click at [909, 212] on button "Ordenar" at bounding box center [916, 217] width 88 height 34
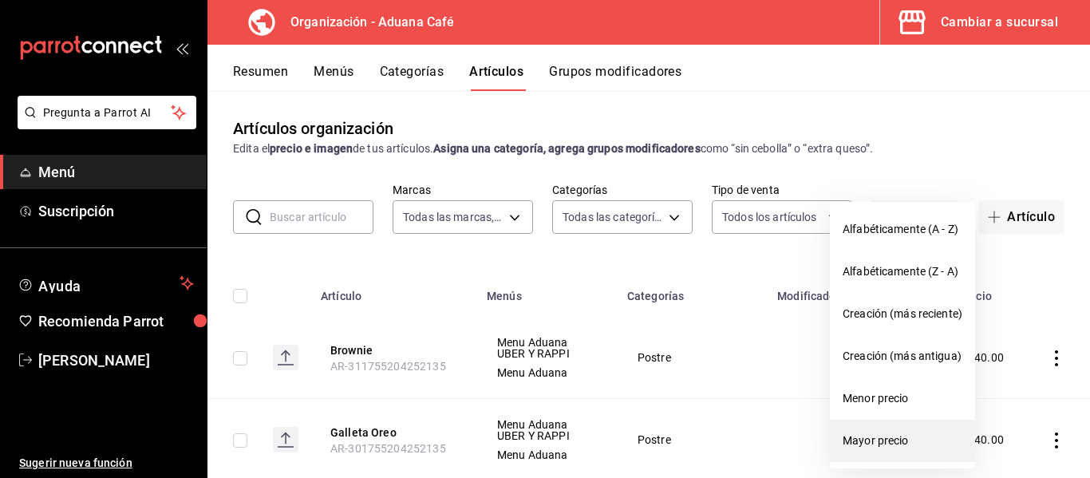
click at [883, 431] on li "Mayor precio" at bounding box center [902, 441] width 145 height 42
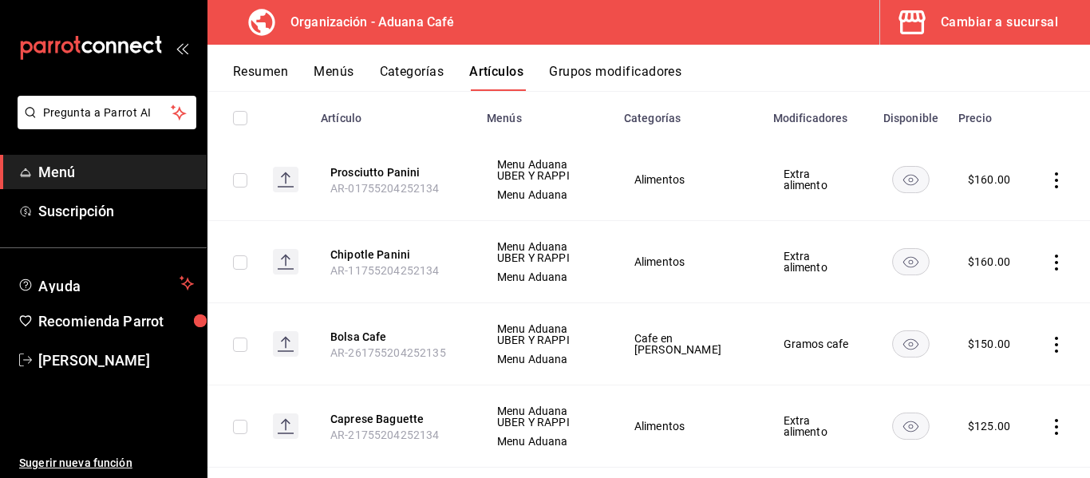
scroll to position [184, 0]
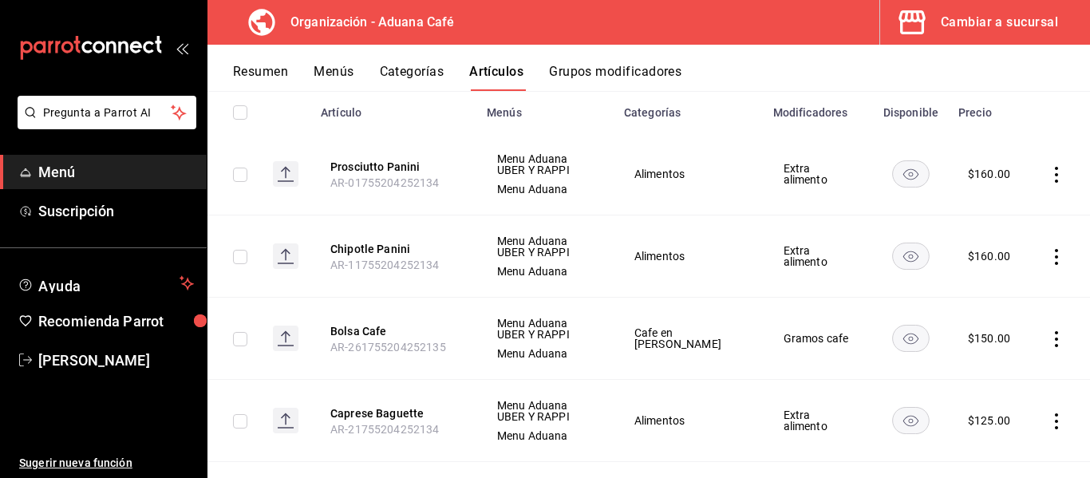
click at [290, 171] on icon at bounding box center [286, 170] width 10 height 6
click at [74, 40] on icon "mailbox folders" at bounding box center [91, 48] width 144 height 24
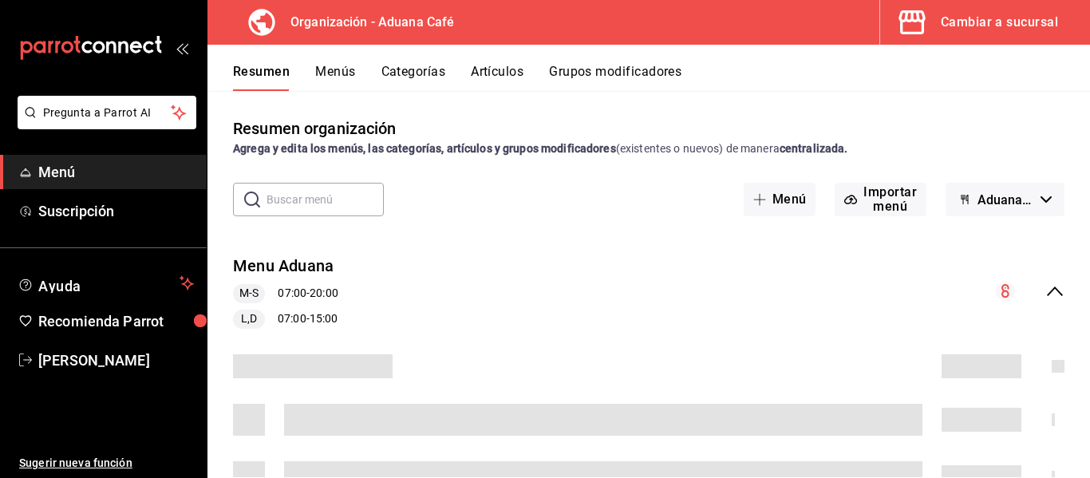
click at [894, 18] on button "Cambiar a sucursal" at bounding box center [978, 22] width 197 height 45
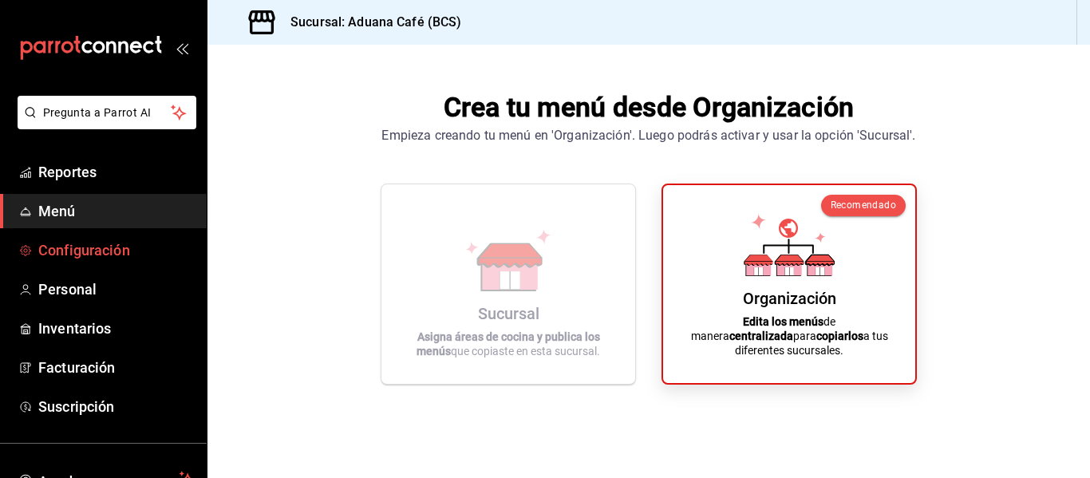
click at [51, 259] on span "Configuración" at bounding box center [116, 250] width 156 height 22
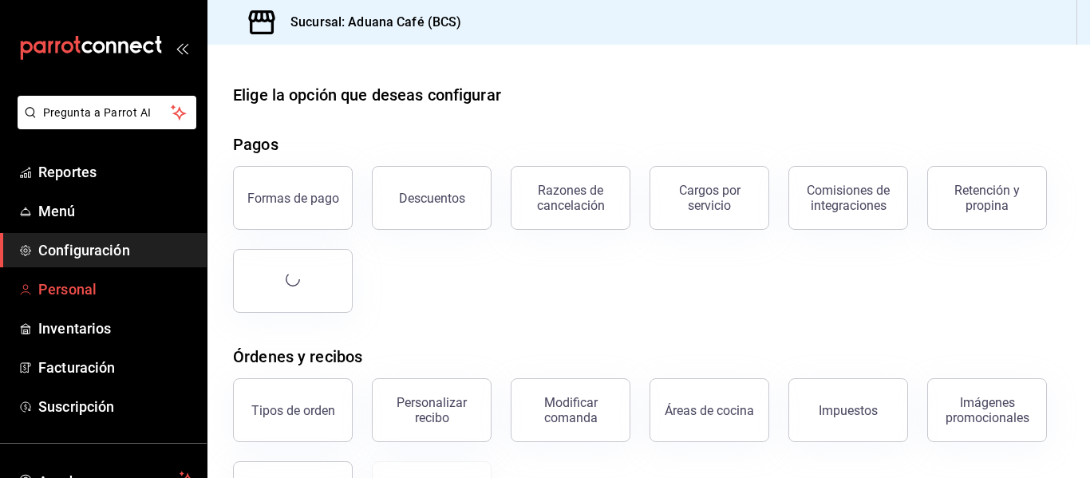
click at [76, 298] on span "Personal" at bounding box center [116, 290] width 156 height 22
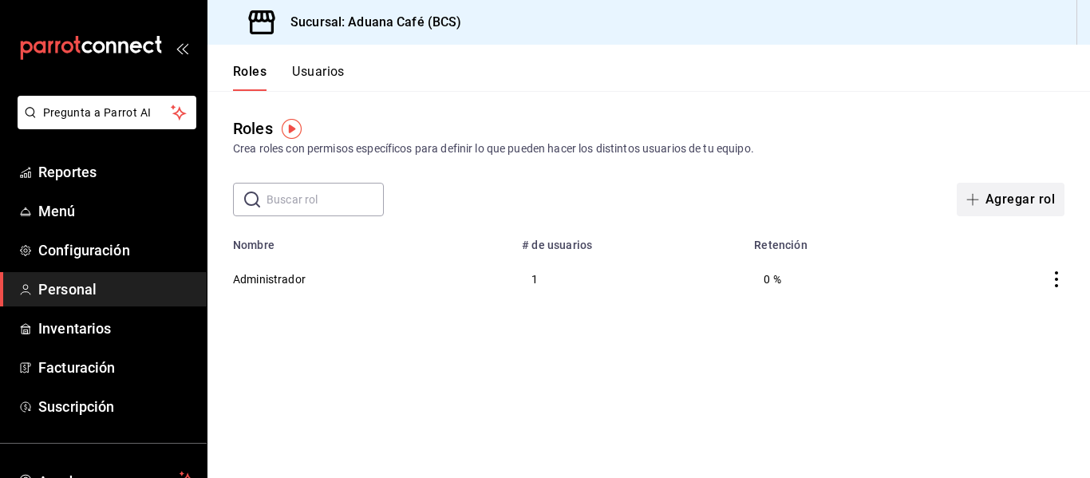
click at [977, 191] on button "Agregar rol" at bounding box center [1011, 200] width 108 height 34
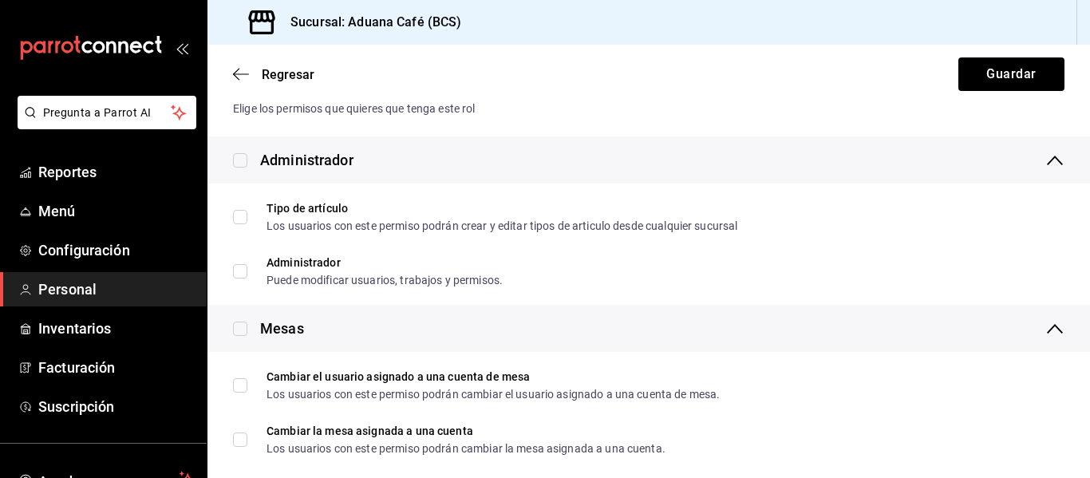
scroll to position [253, 0]
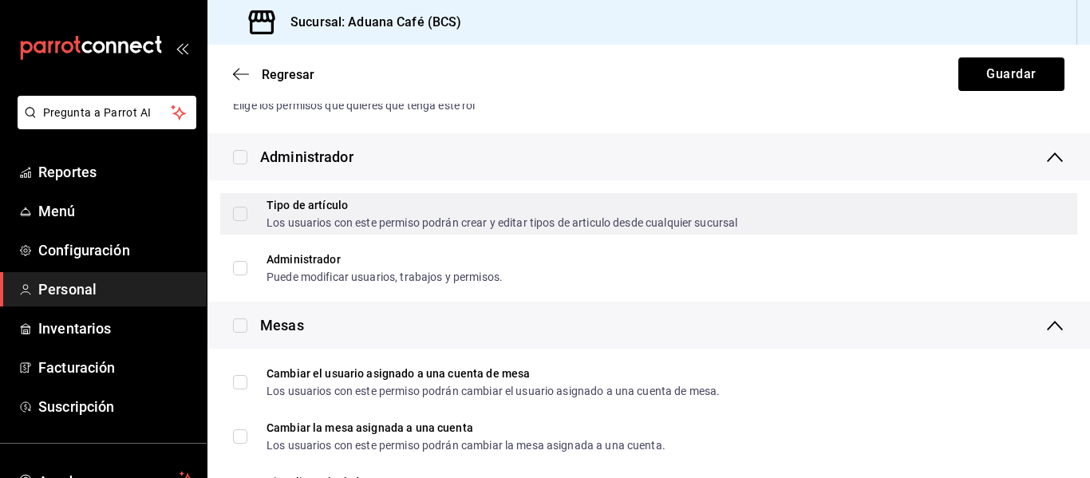
type input "[PERSON_NAME]"
click at [247, 217] on input "Tipo de artículo Los usuarios con este permiso podrán crear y editar tipos de a…" at bounding box center [240, 214] width 14 height 14
checkbox input "true"
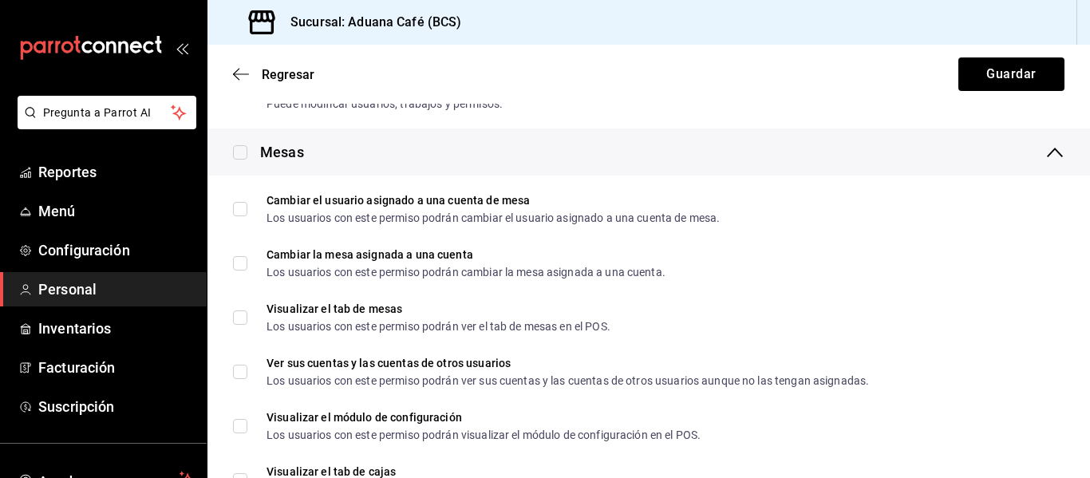
scroll to position [429, 0]
